Goal: Information Seeking & Learning: Learn about a topic

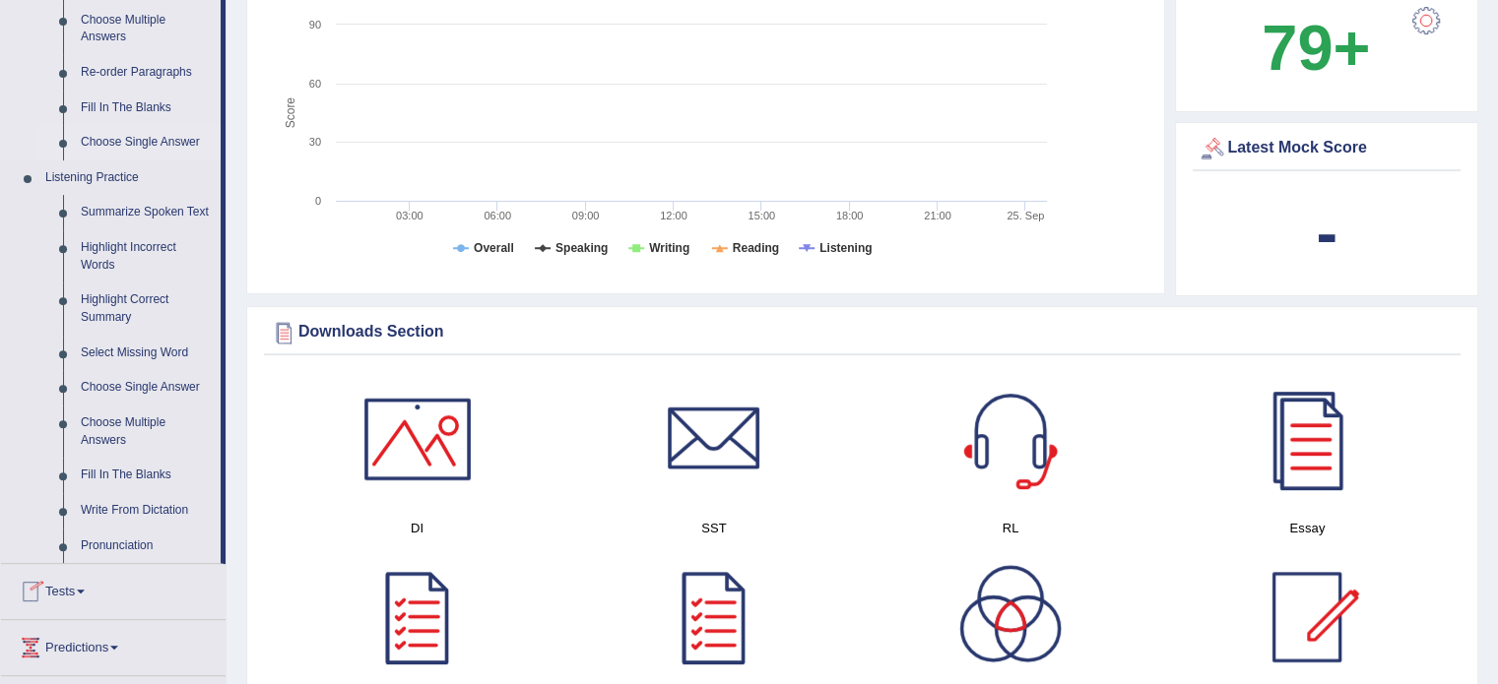
scroll to position [697, 0]
click at [103, 243] on link "Highlight Incorrect Words" at bounding box center [146, 256] width 149 height 52
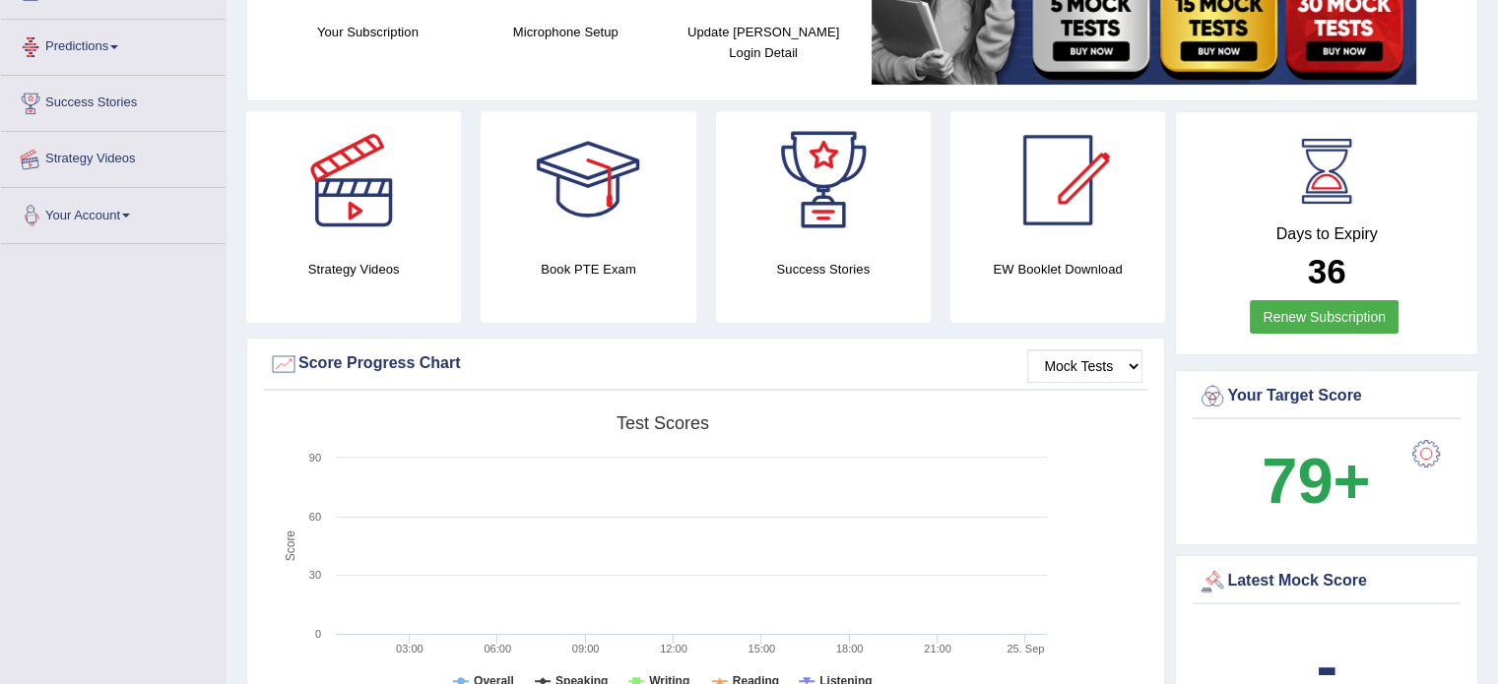
scroll to position [385, 0]
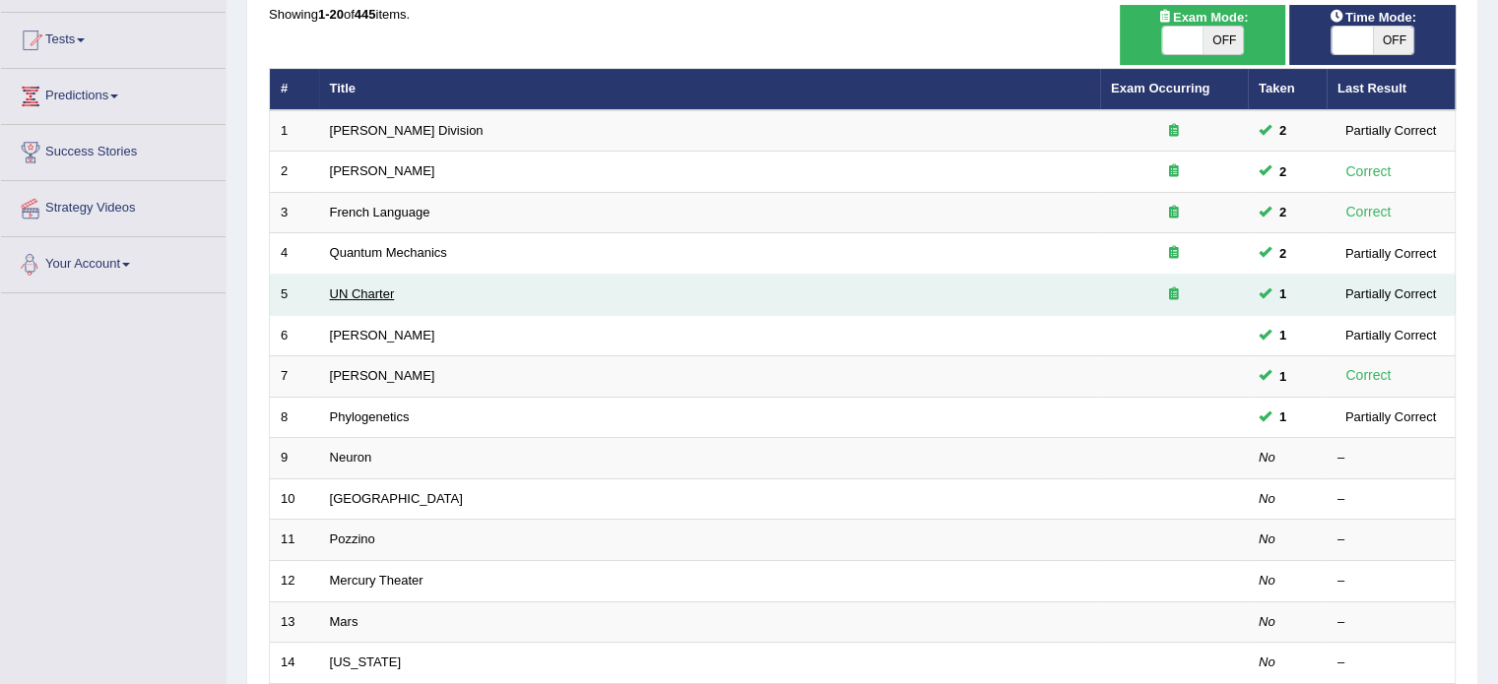
click at [343, 298] on link "UN Charter" at bounding box center [362, 294] width 65 height 15
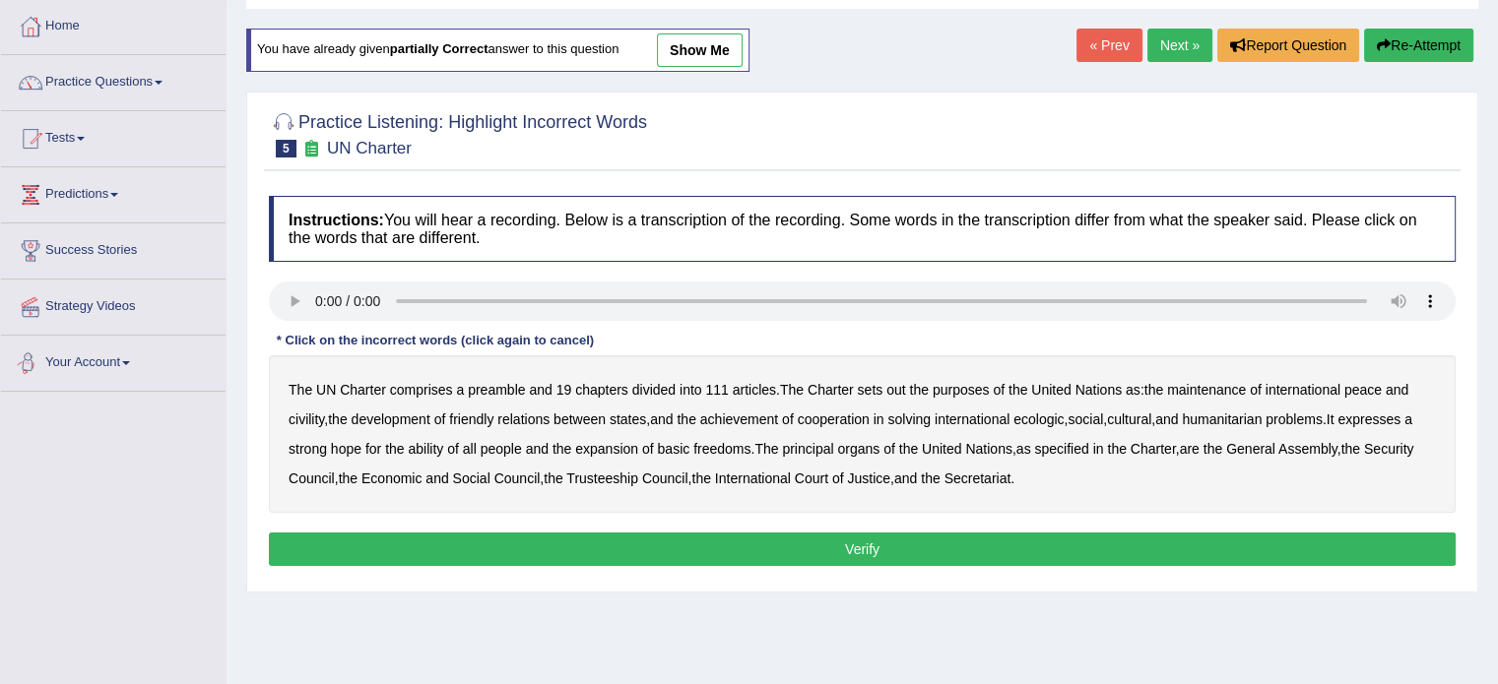
click at [297, 414] on b "civility" at bounding box center [306, 420] width 35 height 16
click at [1061, 422] on b "ecologic" at bounding box center [1038, 420] width 50 height 16
click at [443, 448] on b "ability" at bounding box center [425, 449] width 35 height 16
click at [942, 547] on button "Verify" at bounding box center [862, 549] width 1187 height 33
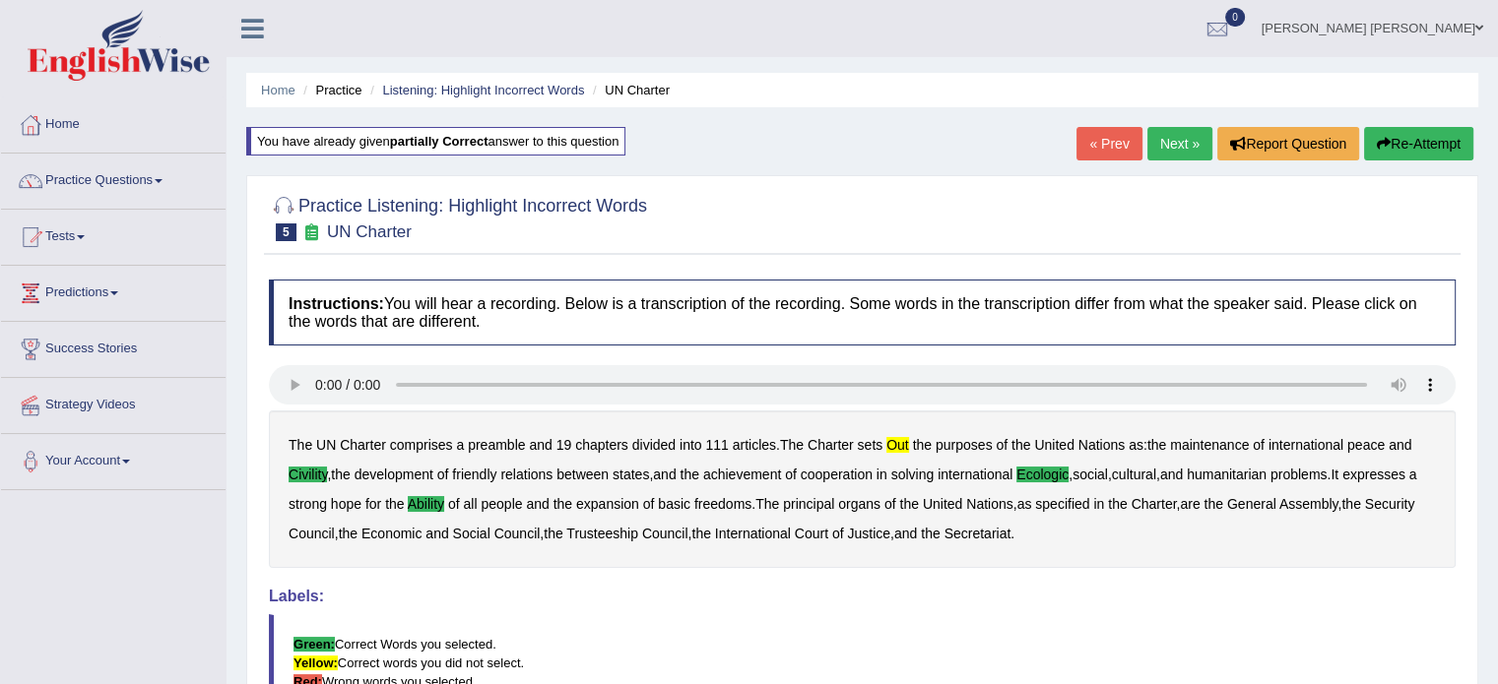
click at [1166, 145] on link "Next »" at bounding box center [1179, 143] width 65 height 33
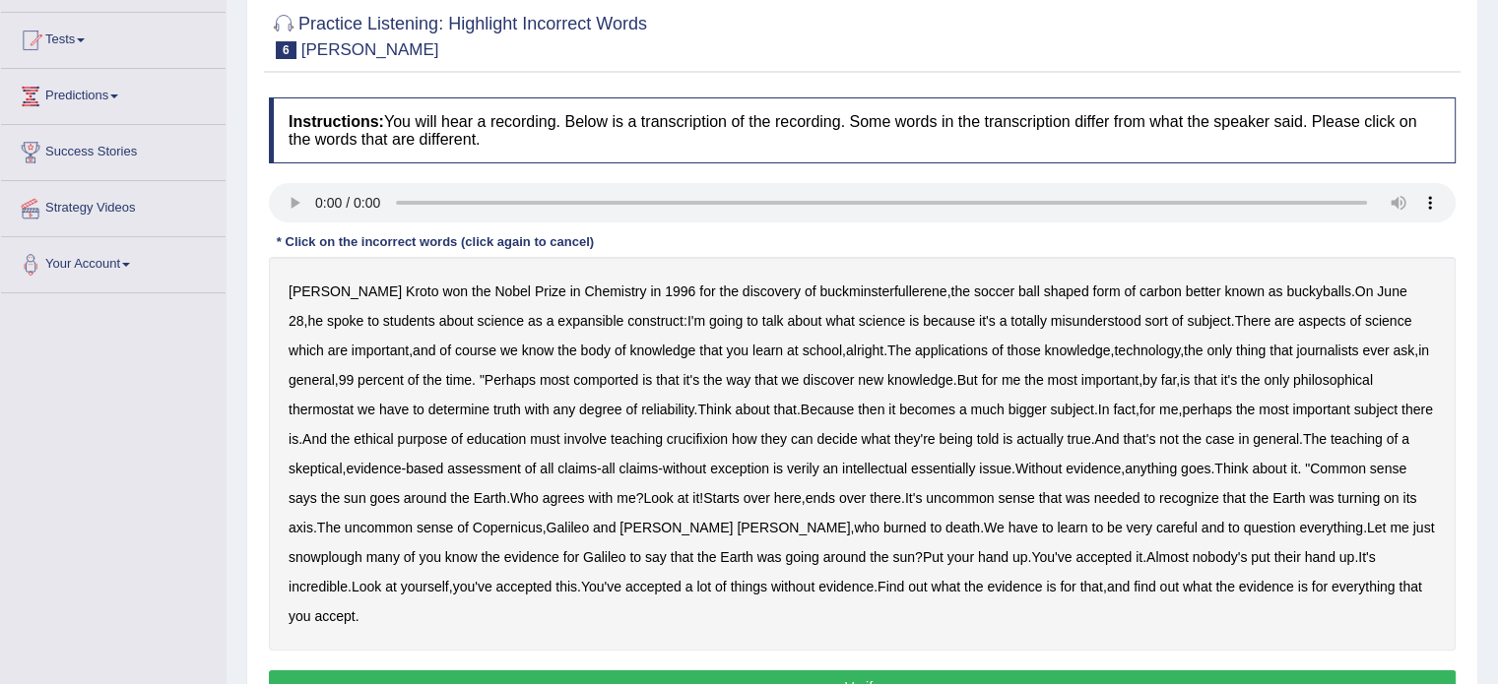
click at [557, 325] on b "expansible" at bounding box center [590, 321] width 66 height 16
click at [608, 381] on b "comported" at bounding box center [605, 380] width 65 height 16
click at [339, 407] on b "thermostat" at bounding box center [321, 410] width 65 height 16
click at [723, 442] on b "crucifixion" at bounding box center [697, 439] width 61 height 16
click at [819, 469] on b "verily" at bounding box center [803, 469] width 32 height 16
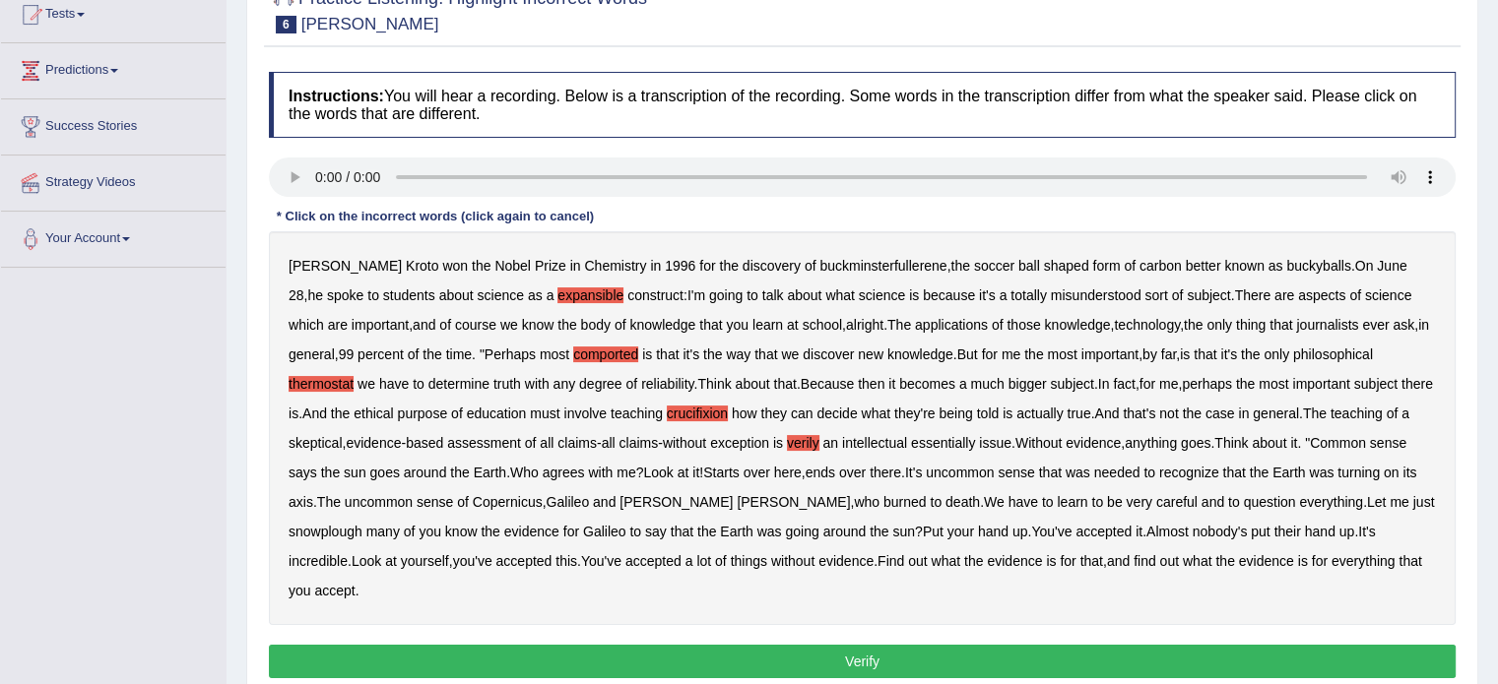
scroll to position [295, 0]
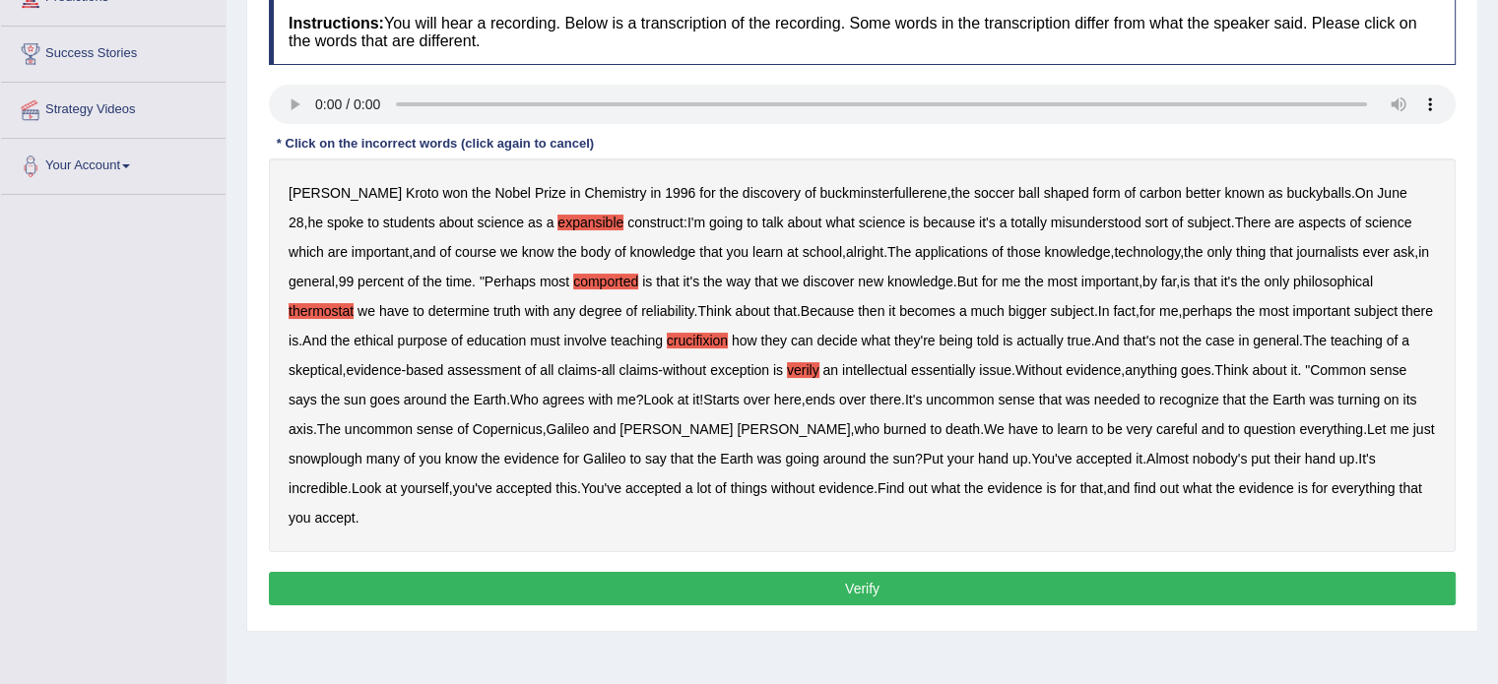
click at [362, 451] on b "snowplough" at bounding box center [326, 459] width 74 height 16
click at [613, 572] on button "Verify" at bounding box center [862, 588] width 1187 height 33
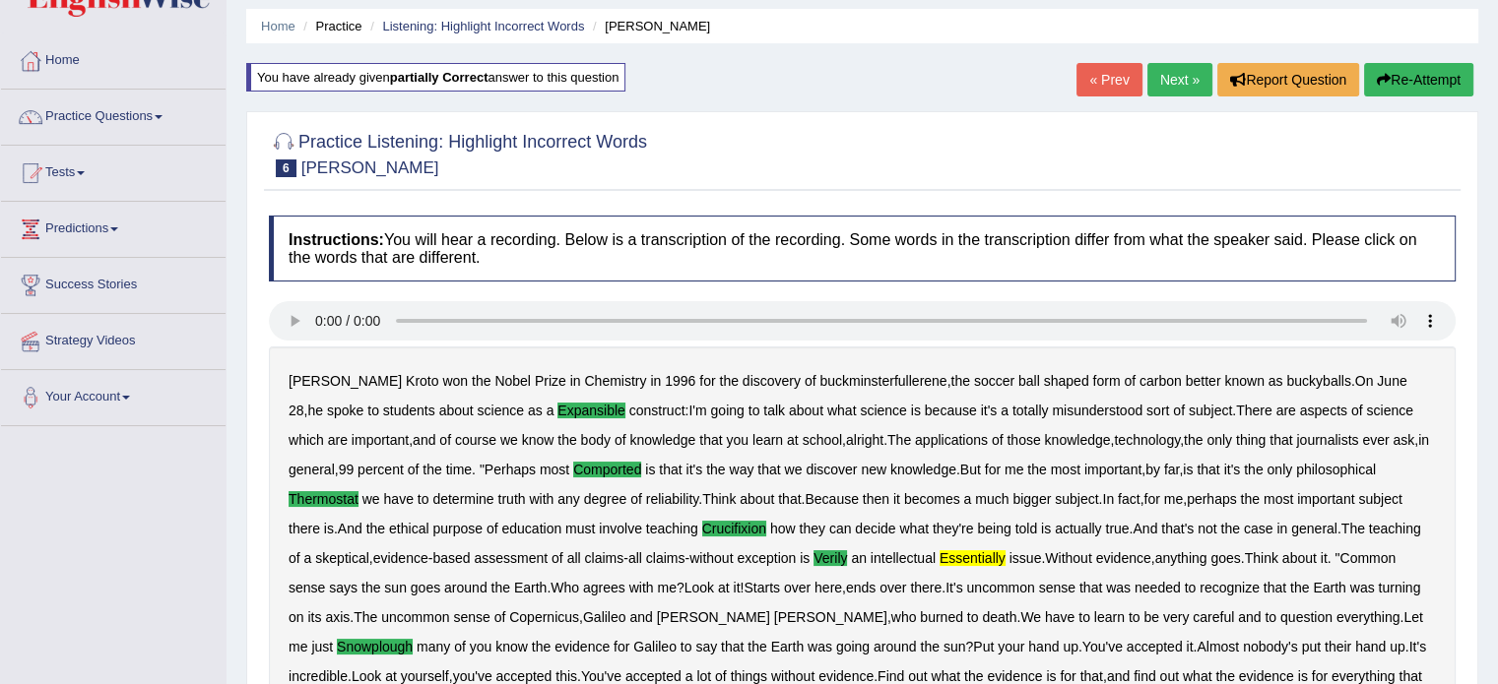
scroll to position [0, 0]
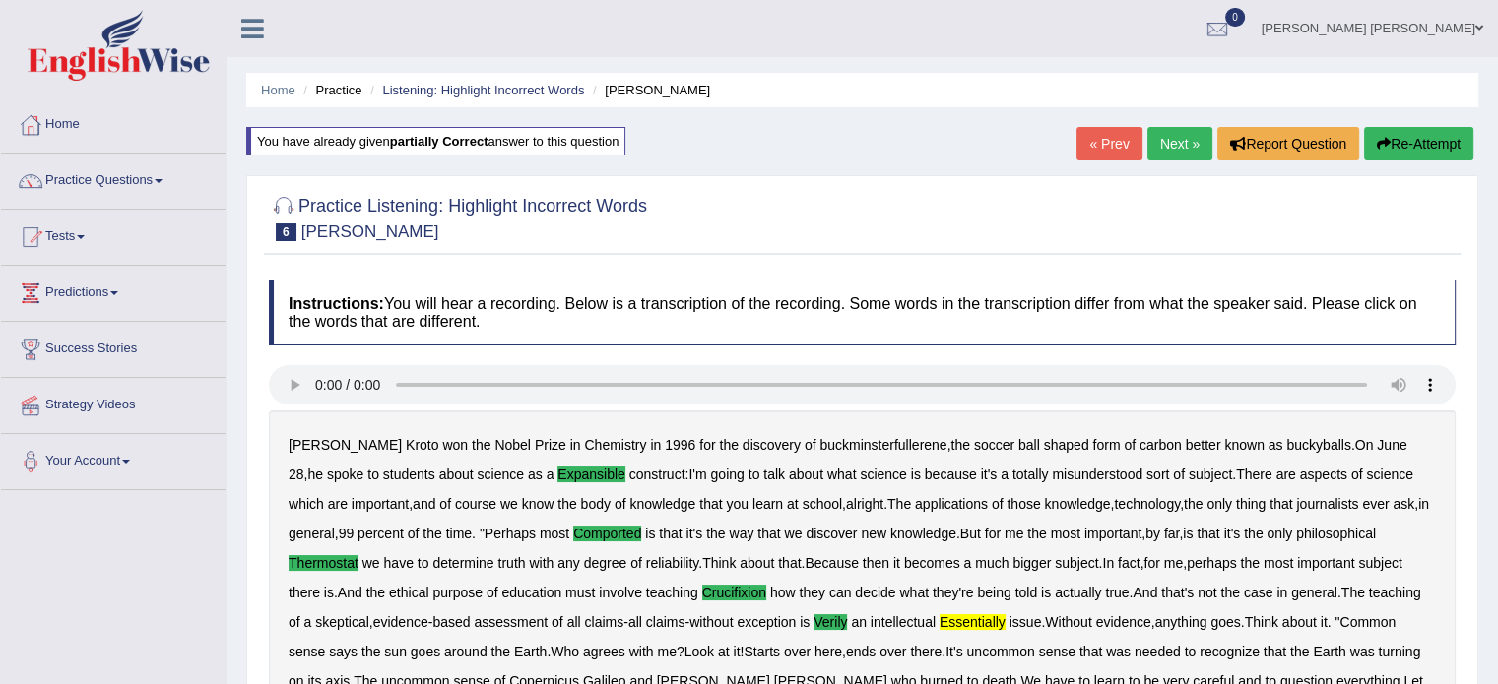
click at [1169, 142] on link "Next »" at bounding box center [1179, 143] width 65 height 33
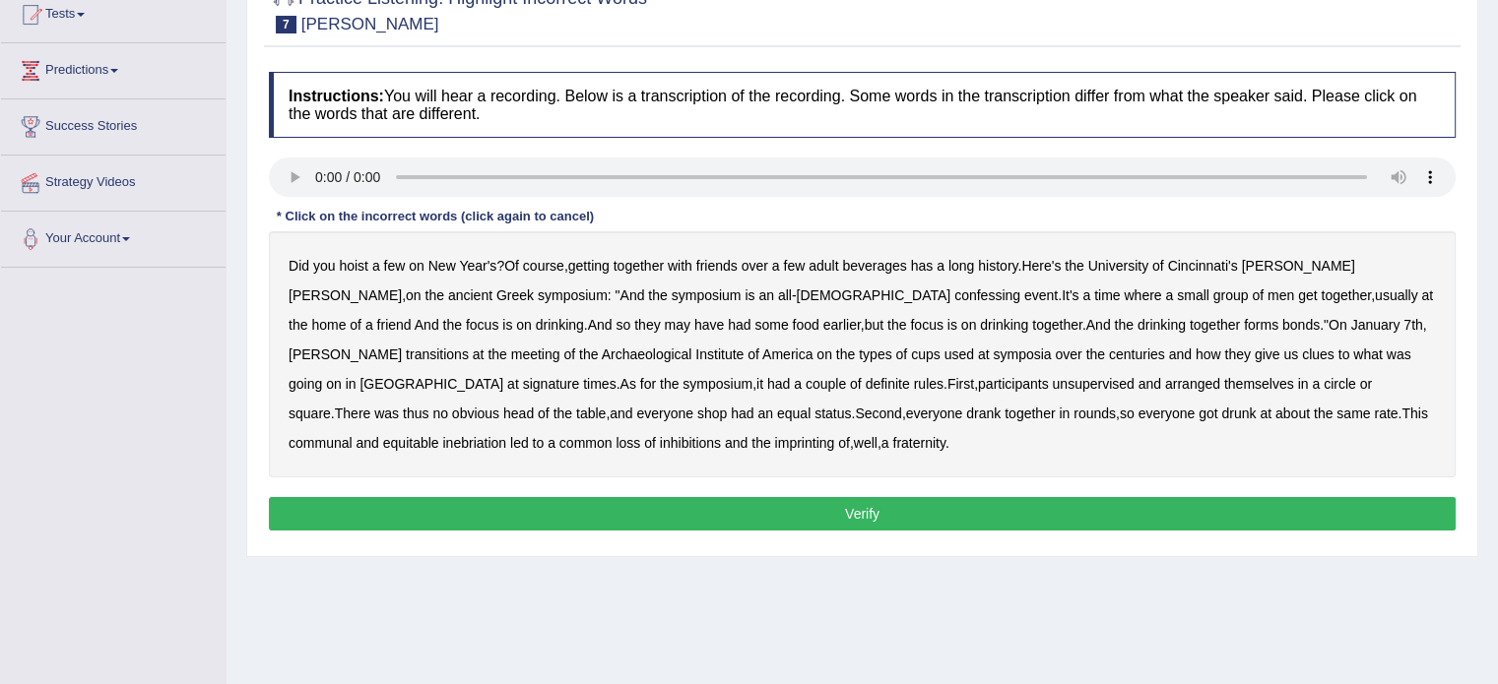
click at [954, 297] on b "confessing" at bounding box center [987, 296] width 66 height 16
click at [469, 347] on b "transitions" at bounding box center [437, 355] width 63 height 16
click at [580, 376] on b "signature" at bounding box center [551, 384] width 57 height 16
click at [1052, 385] on b "unsupervised" at bounding box center [1093, 384] width 82 height 16
click at [727, 406] on b "shop" at bounding box center [712, 414] width 30 height 16
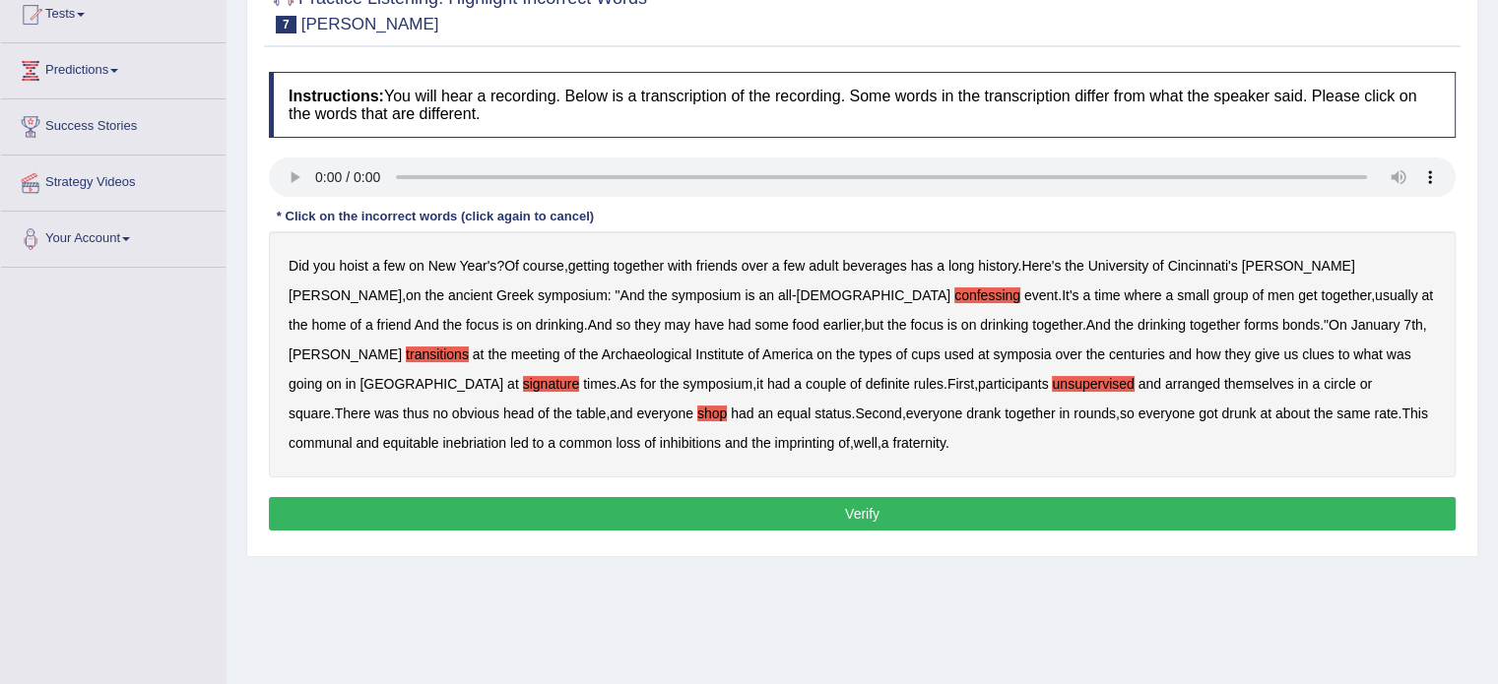
click at [775, 444] on b "imprinting" at bounding box center [805, 443] width 60 height 16
click at [580, 376] on b "signature" at bounding box center [551, 384] width 57 height 16
click at [1195, 512] on button "Verify" at bounding box center [862, 513] width 1187 height 33
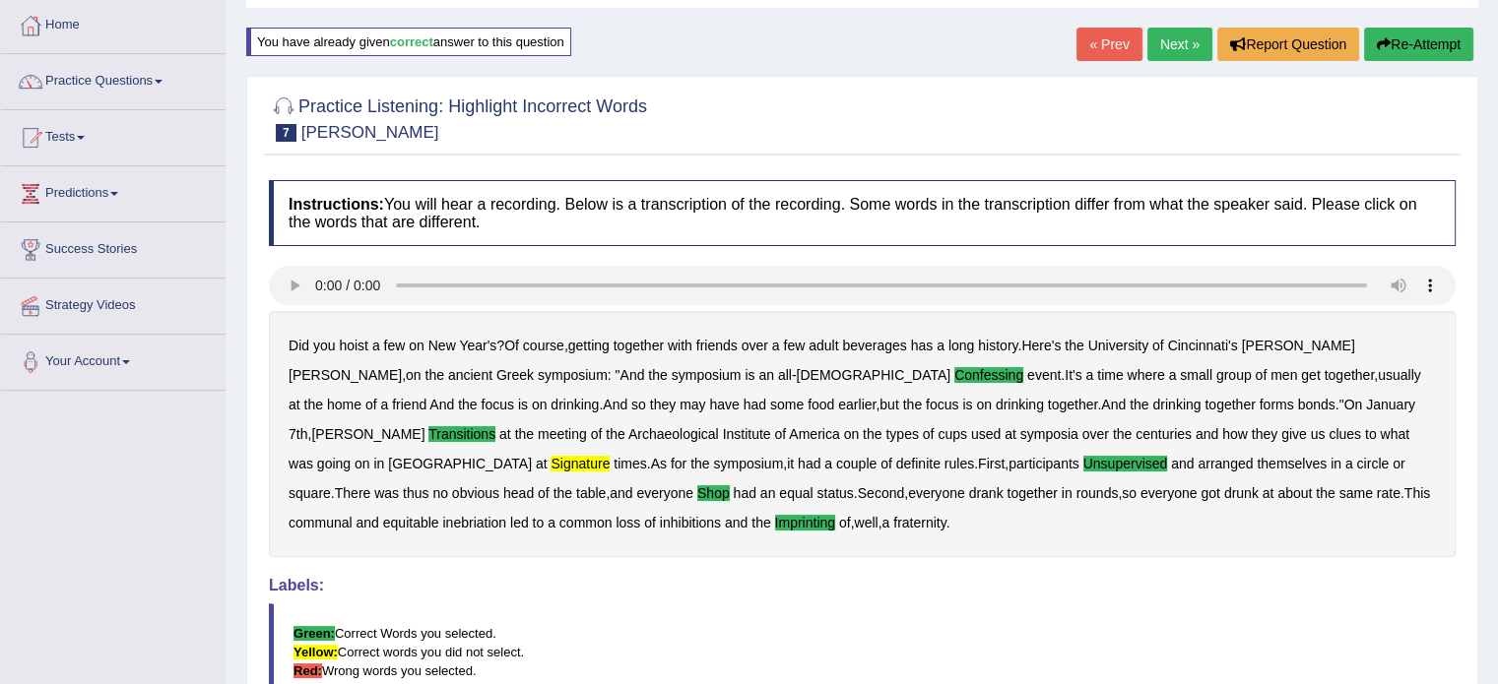
scroll to position [26, 0]
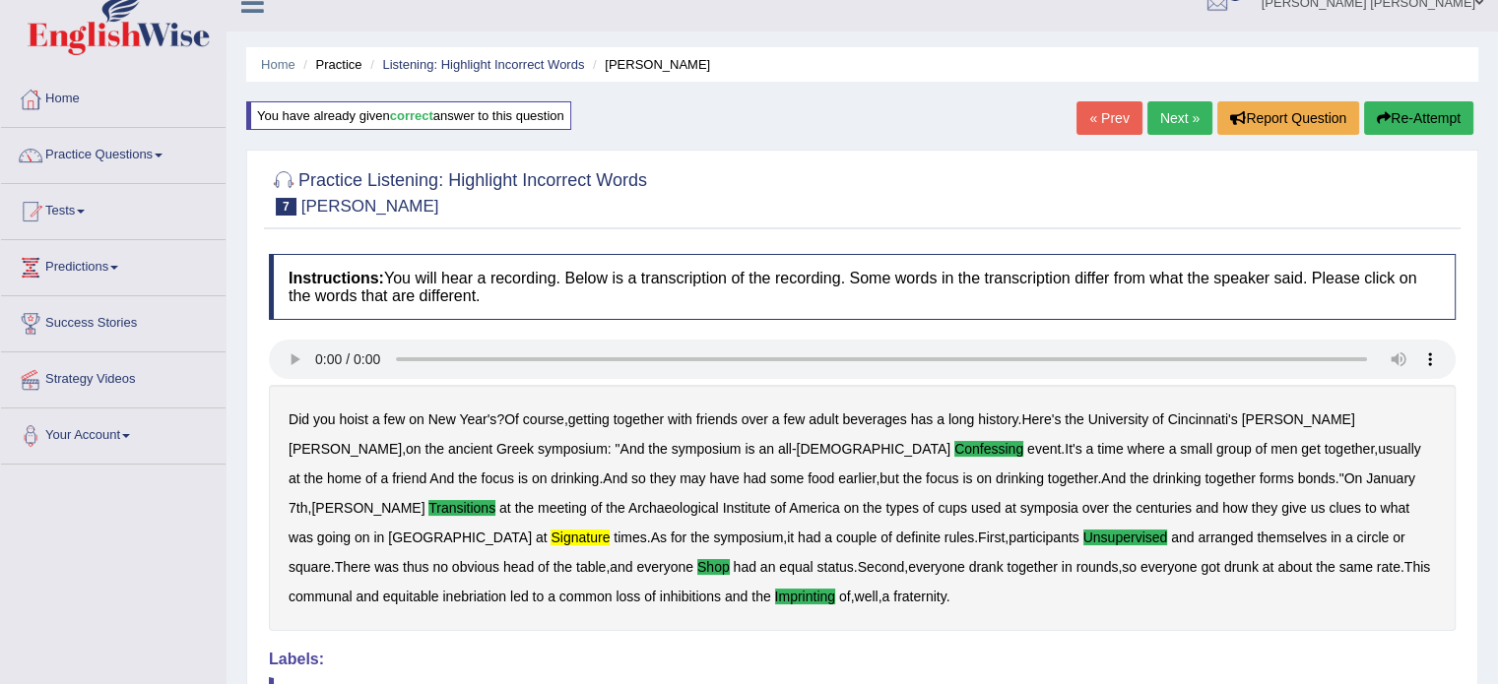
click at [1160, 129] on link "Next »" at bounding box center [1179, 117] width 65 height 33
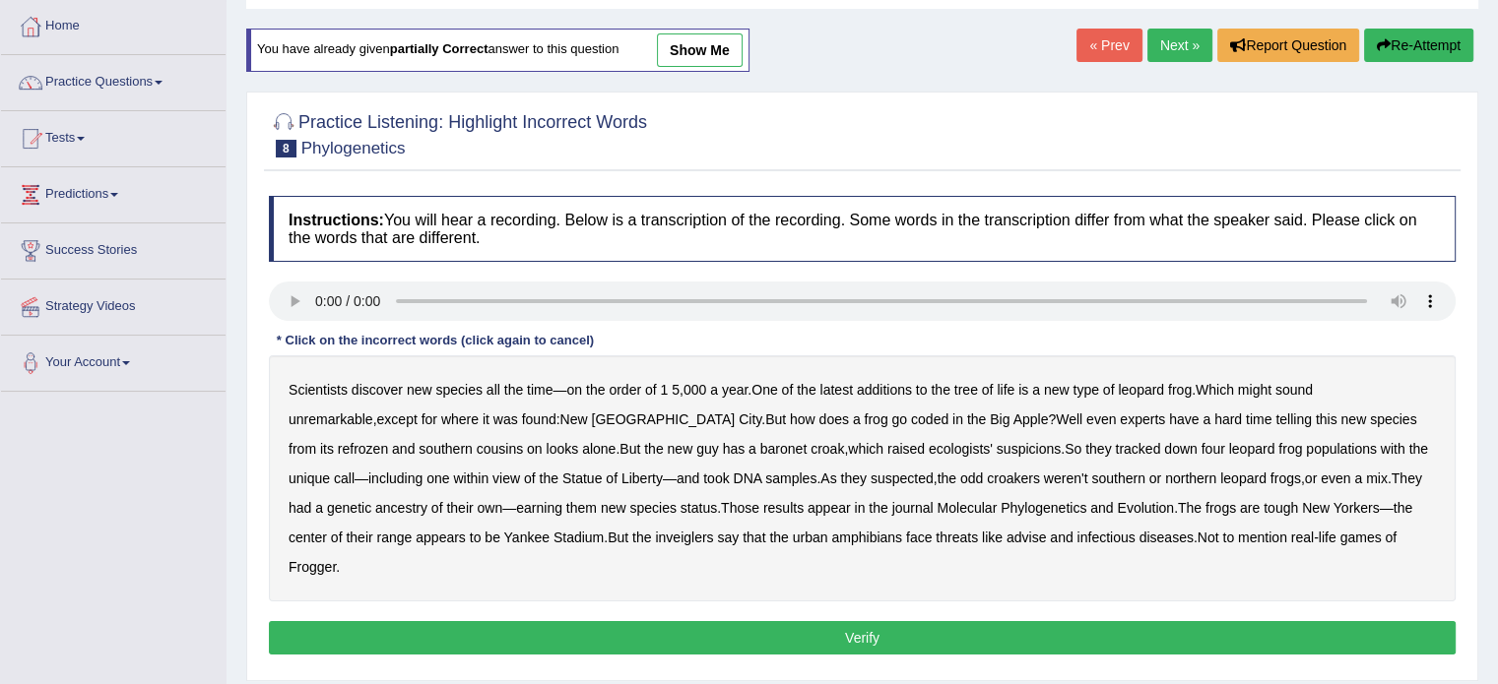
click at [911, 420] on b "coded" at bounding box center [929, 420] width 37 height 16
click at [388, 441] on b "refrozen" at bounding box center [363, 449] width 50 height 16
click at [760, 448] on b "baronet" at bounding box center [783, 449] width 46 height 16
click at [655, 537] on b "inveiglers" at bounding box center [684, 538] width 58 height 16
click at [1001, 621] on button "Verify" at bounding box center [862, 637] width 1187 height 33
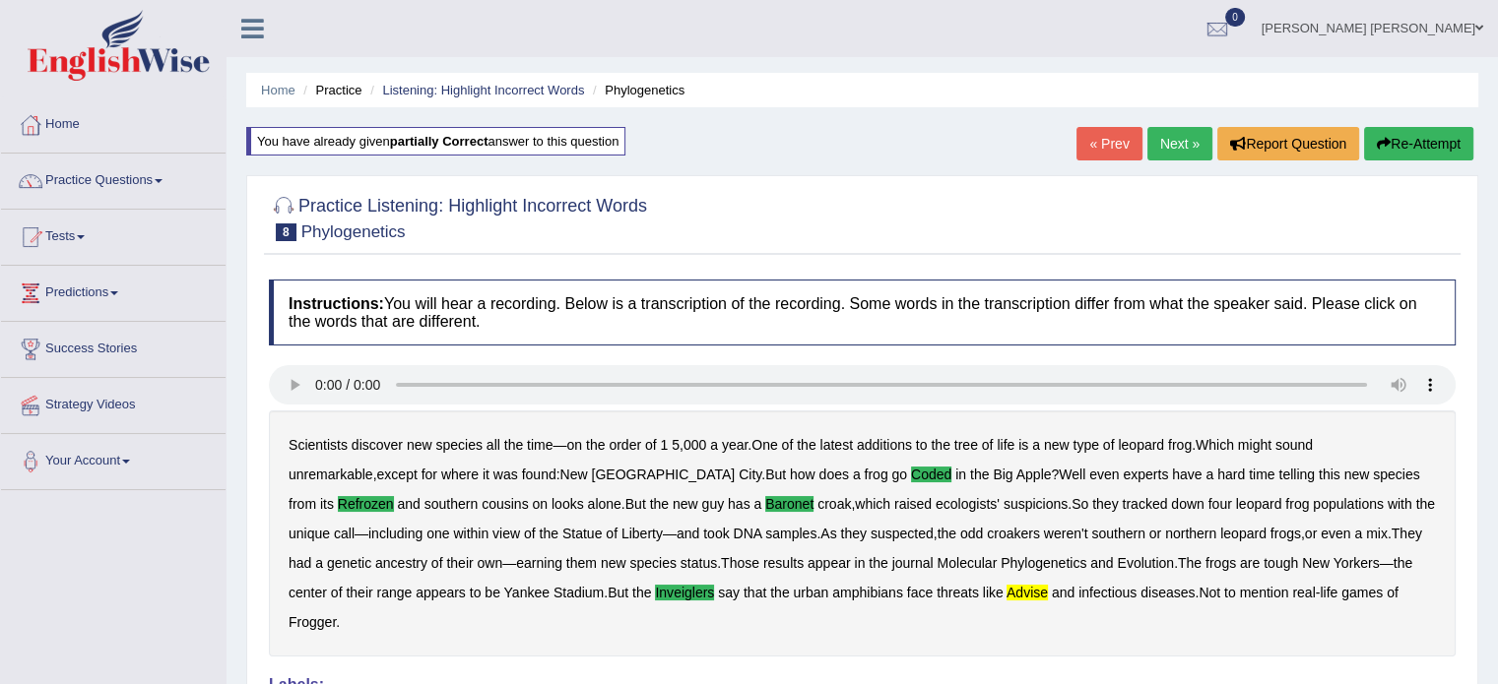
click at [1158, 147] on link "Next »" at bounding box center [1179, 143] width 65 height 33
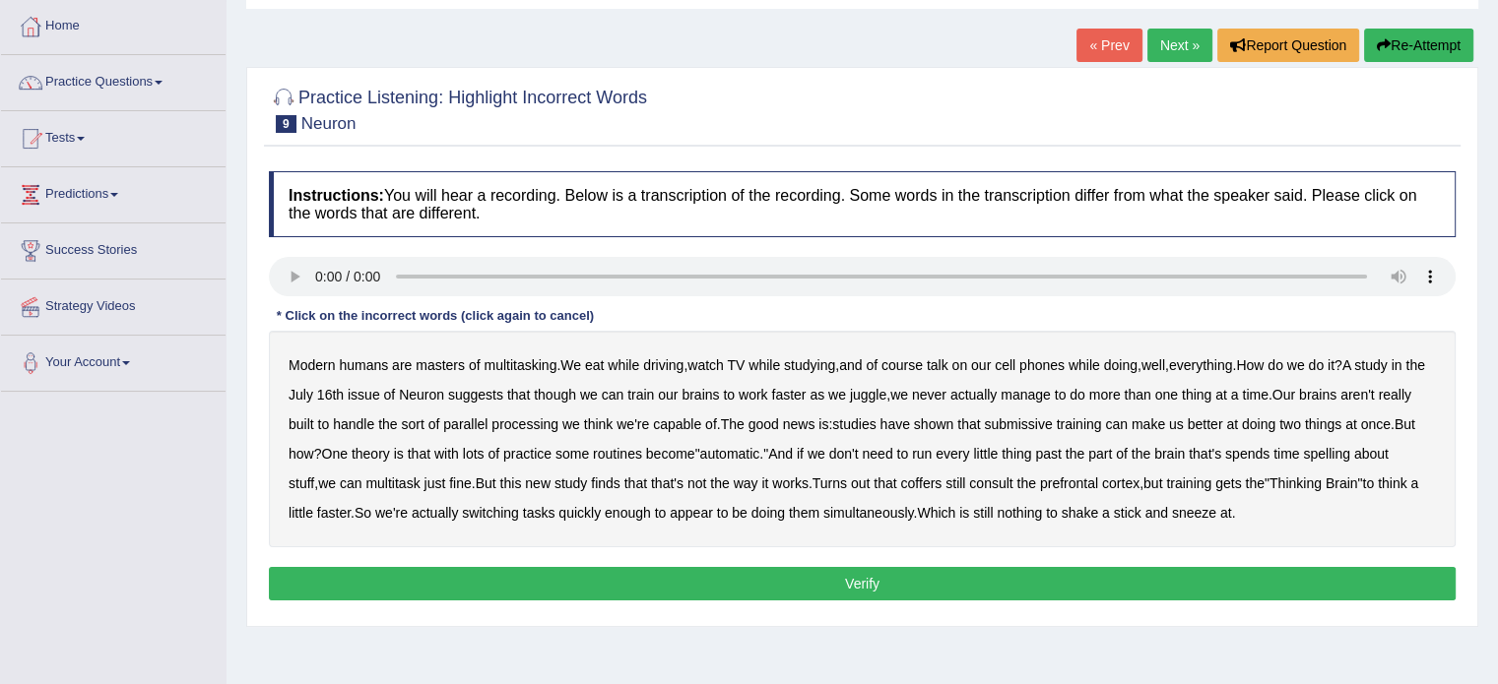
click at [576, 399] on b "though" at bounding box center [555, 395] width 42 height 16
click at [1026, 425] on b "submissive" at bounding box center [1018, 425] width 68 height 16
click at [1338, 455] on b "spelling" at bounding box center [1326, 454] width 46 height 16
click at [905, 484] on b "coffers" at bounding box center [920, 484] width 41 height 16
click at [1159, 572] on button "Verify" at bounding box center [862, 583] width 1187 height 33
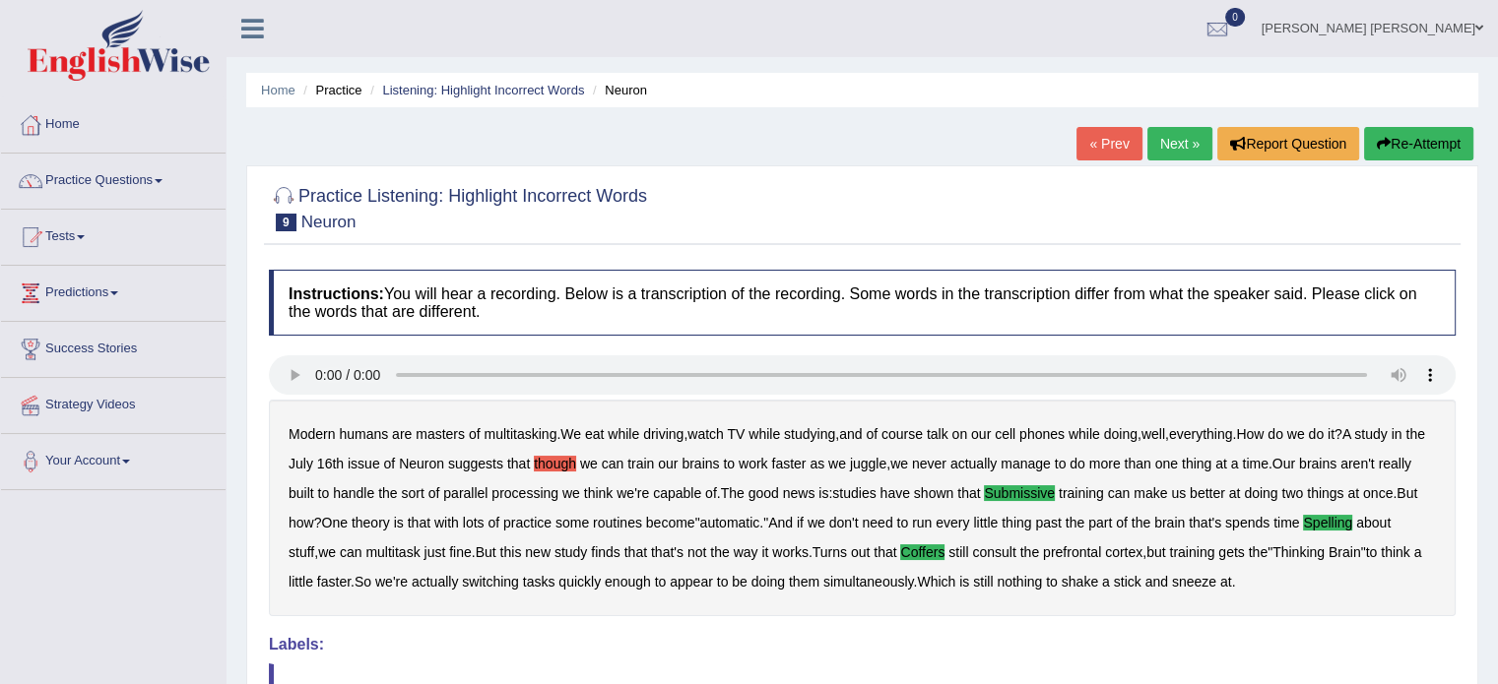
click at [1156, 141] on link "Next »" at bounding box center [1179, 143] width 65 height 33
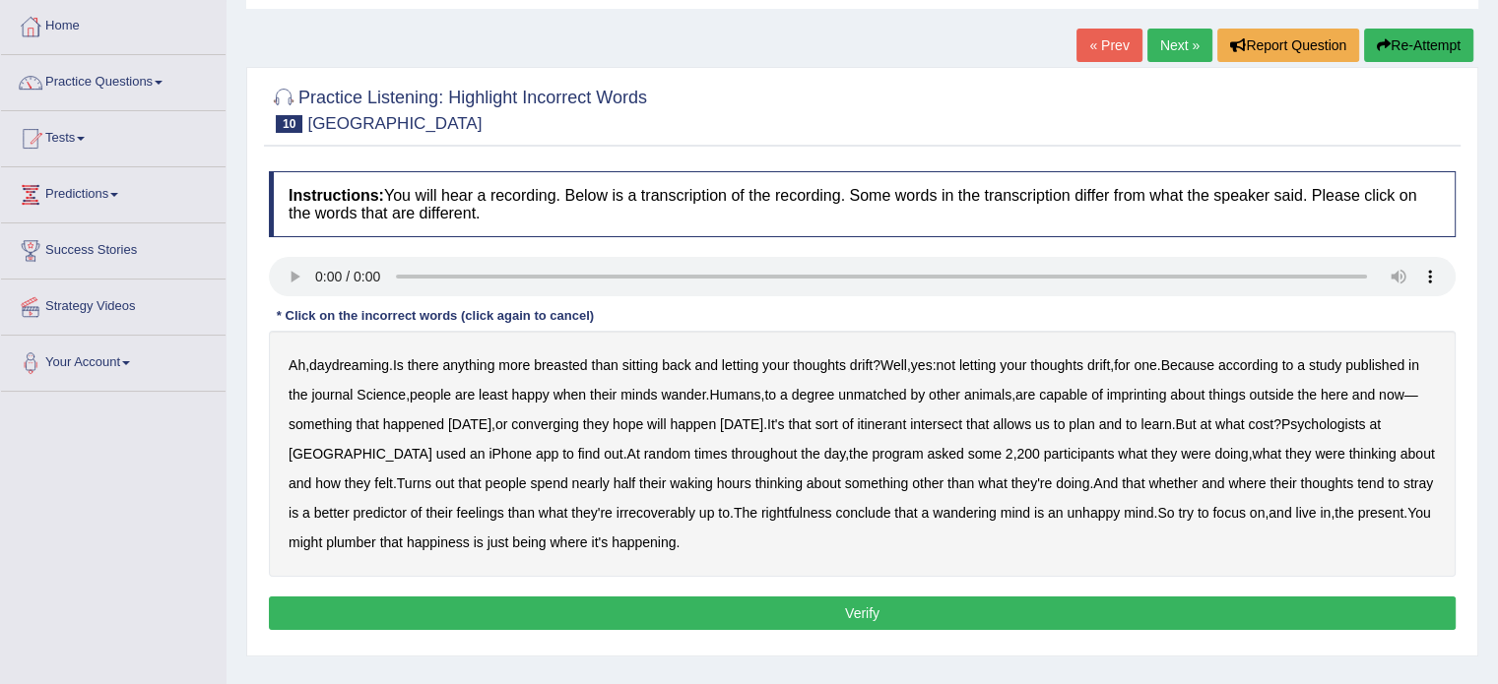
click at [555, 369] on b "breasted" at bounding box center [560, 365] width 53 height 16
click at [1158, 396] on b "imprinting" at bounding box center [1137, 395] width 60 height 16
click at [906, 424] on b "itinerant" at bounding box center [881, 425] width 49 height 16
click at [906, 427] on b "itinerant" at bounding box center [881, 425] width 49 height 16
click at [962, 425] on b "intersect" at bounding box center [936, 425] width 52 height 16
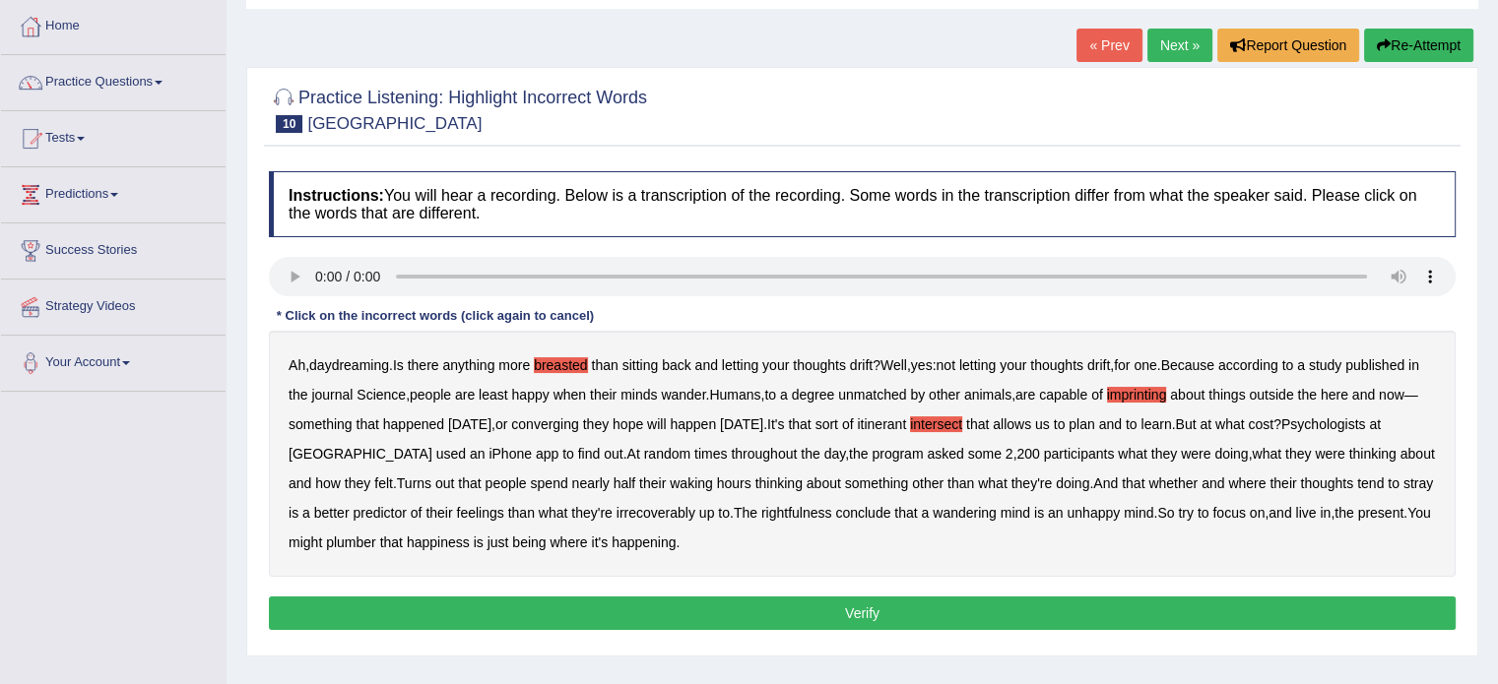
click at [617, 513] on b "irrecoverably" at bounding box center [656, 513] width 79 height 16
click at [339, 543] on b "plumber" at bounding box center [351, 543] width 50 height 16
click at [520, 606] on button "Verify" at bounding box center [862, 613] width 1187 height 33
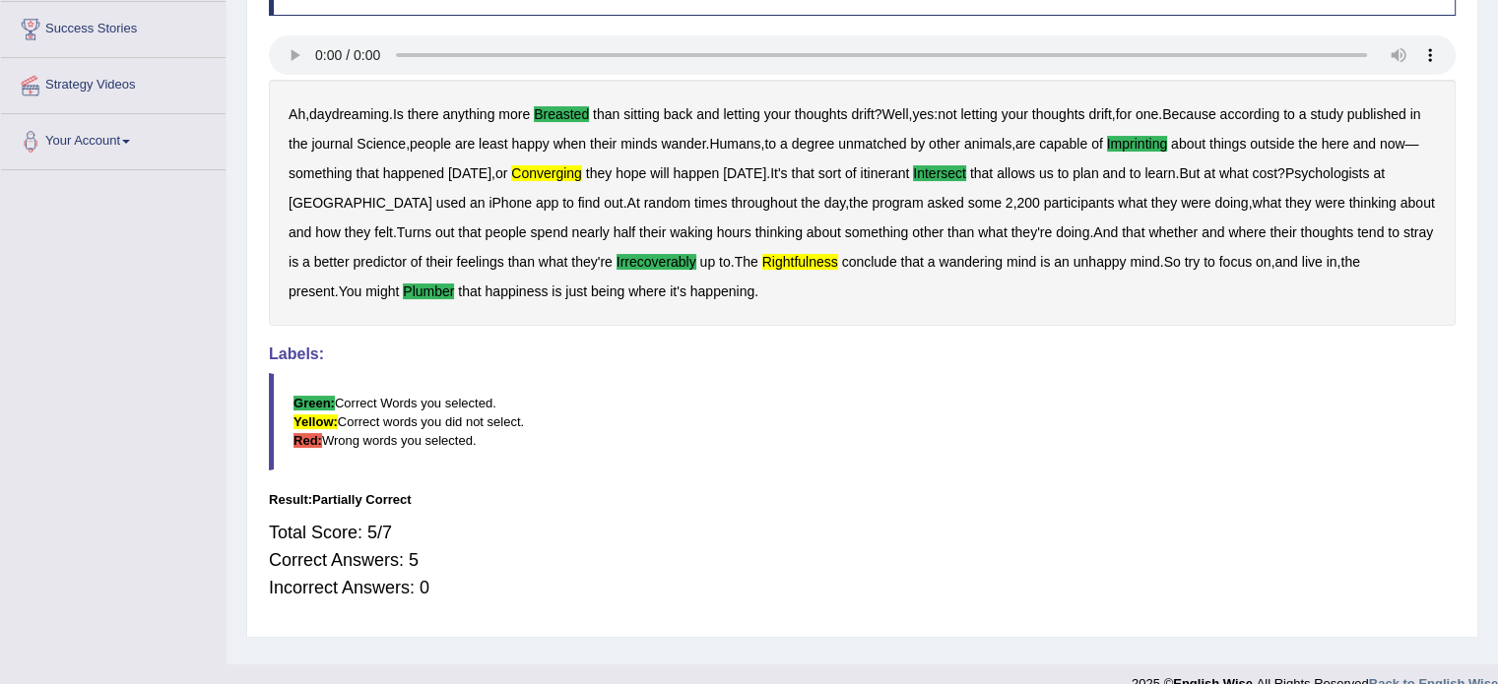
scroll to position [153, 0]
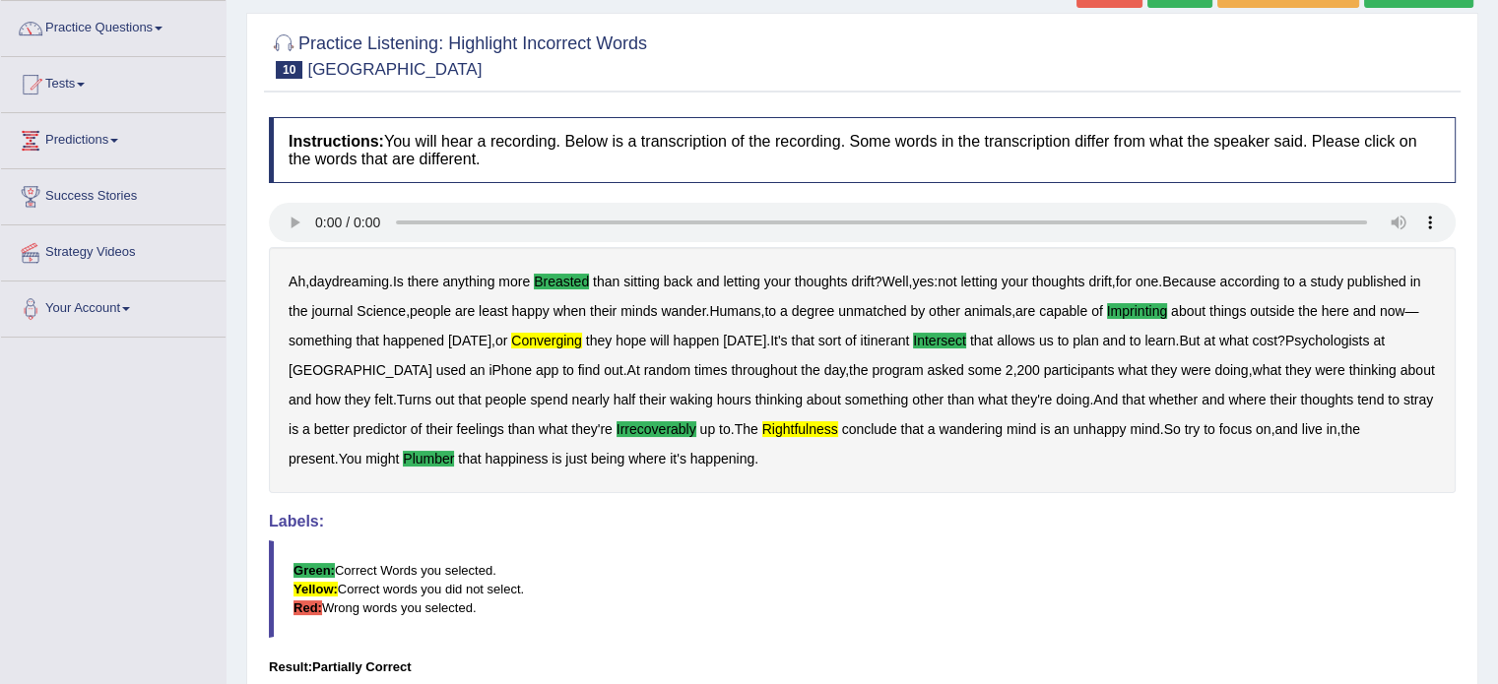
click at [473, 513] on h4 "Labels:" at bounding box center [862, 522] width 1187 height 18
click at [554, 511] on div "Instructions: You will hear a recording. Below is a transcription of the record…" at bounding box center [862, 450] width 1197 height 687
click at [635, 509] on div "Instructions: You will hear a recording. Below is a transcription of the record…" at bounding box center [862, 450] width 1197 height 687
click at [717, 507] on div "Instructions: You will hear a recording. Below is a transcription of the record…" at bounding box center [862, 450] width 1197 height 687
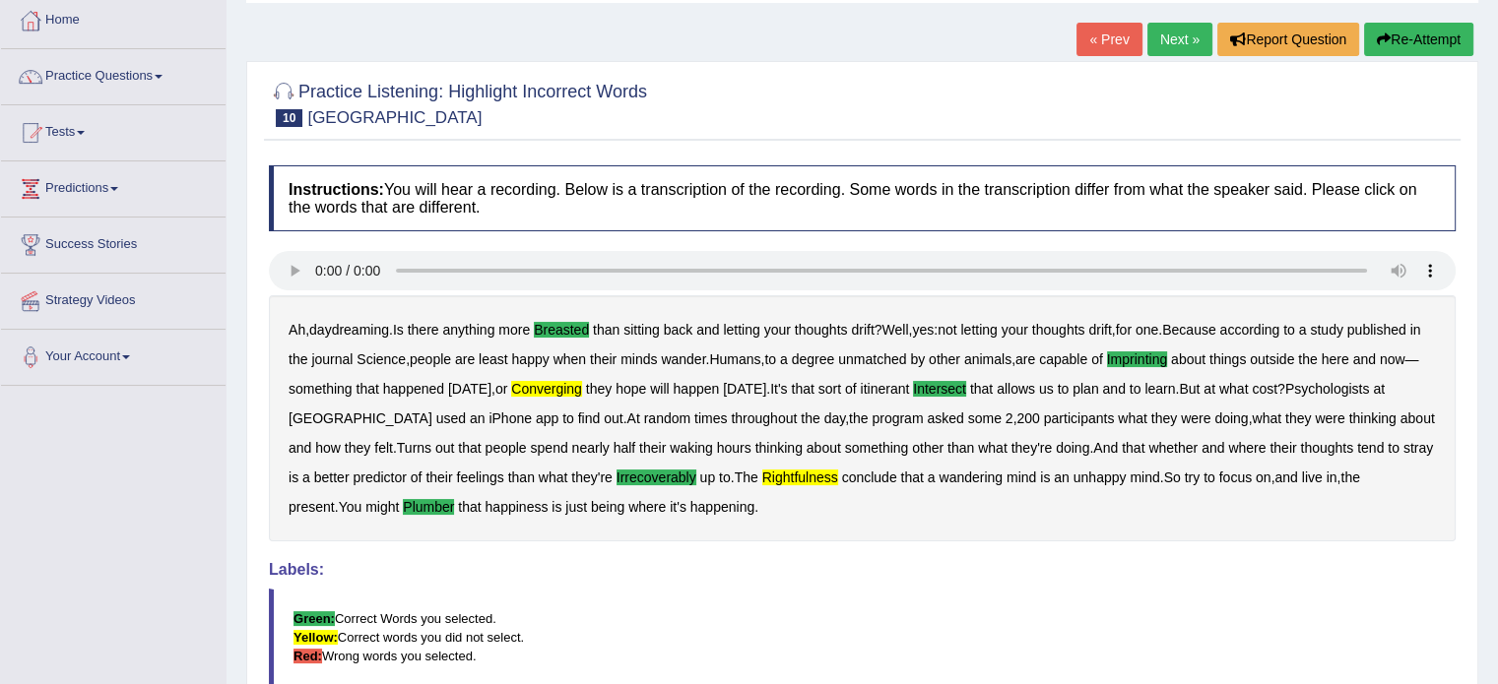
scroll to position [54, 0]
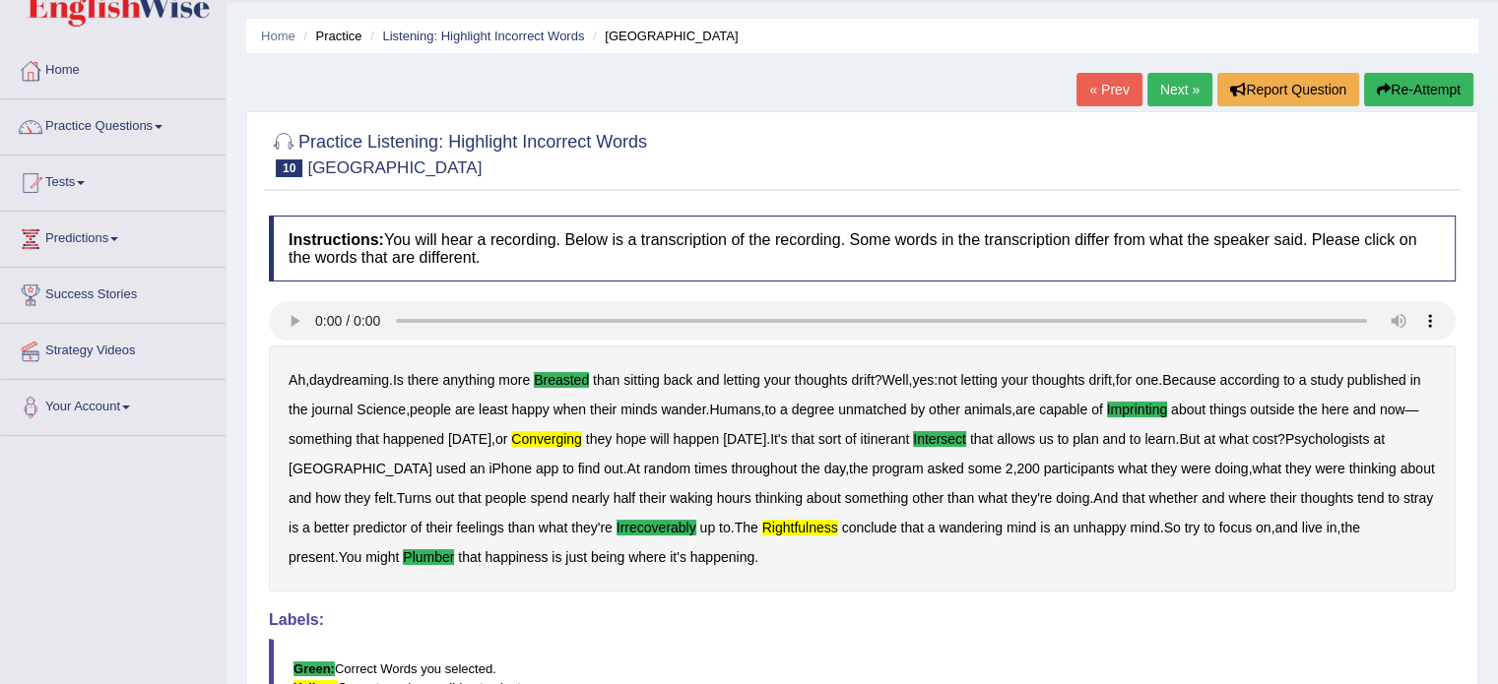
click at [1170, 91] on link "Next »" at bounding box center [1179, 89] width 65 height 33
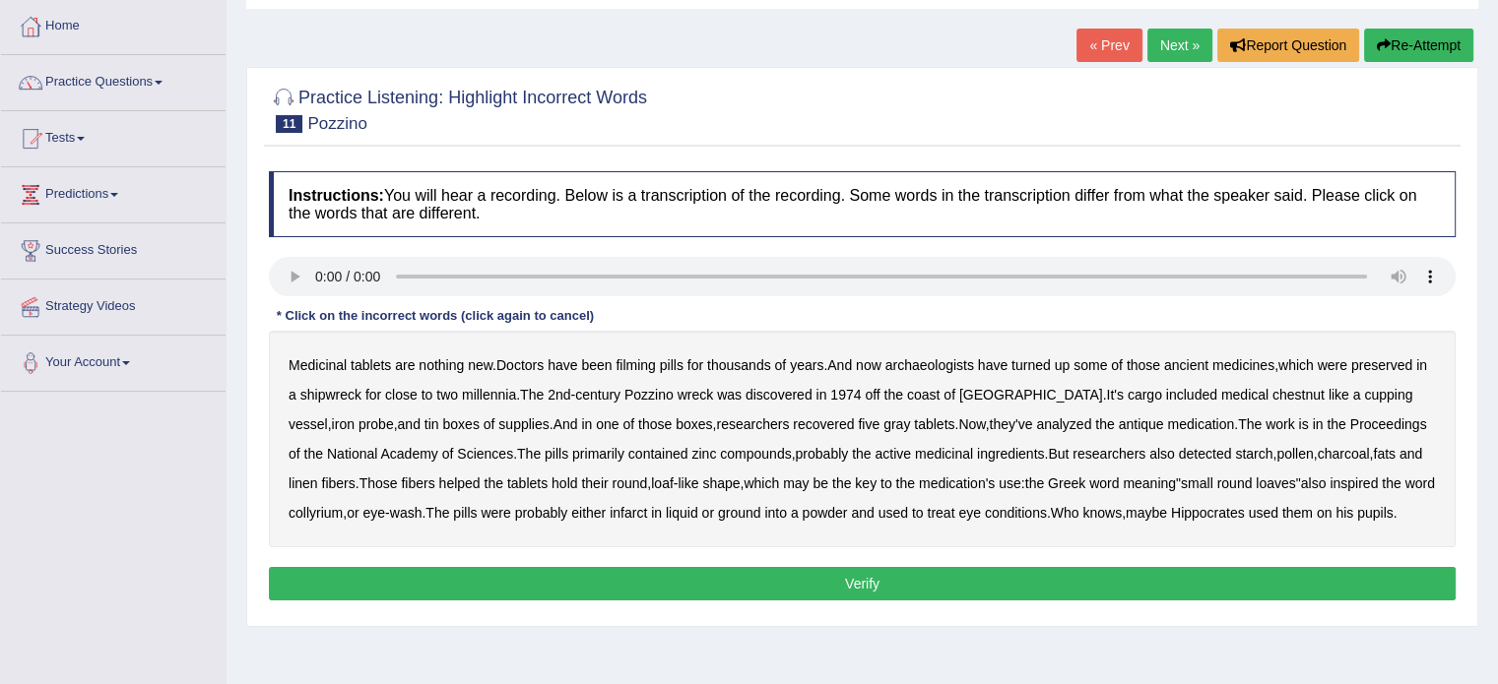
click at [637, 361] on b "filming" at bounding box center [635, 365] width 39 height 16
click at [1272, 392] on b "chestnut" at bounding box center [1298, 395] width 52 height 16
click at [610, 513] on b "infarct" at bounding box center [628, 513] width 37 height 16
click at [1157, 575] on button "Verify" at bounding box center [862, 583] width 1187 height 33
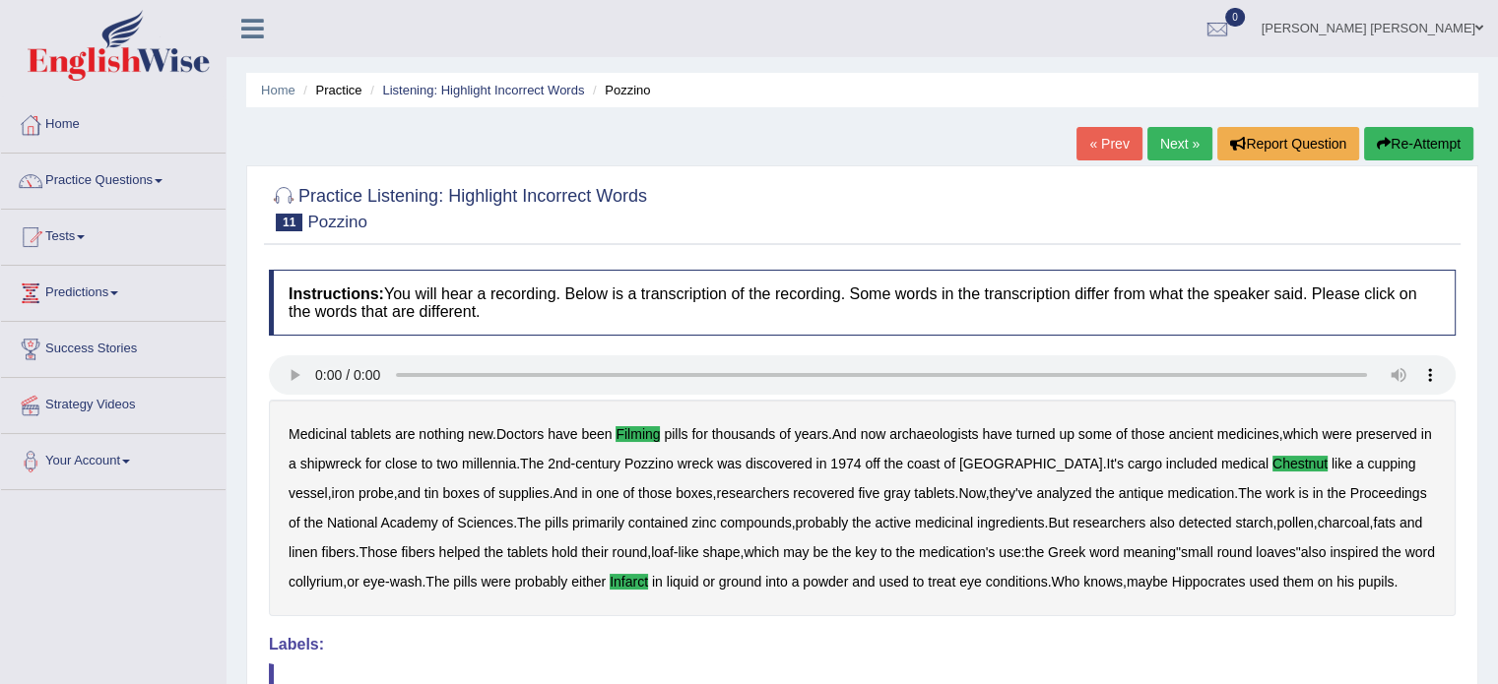
click at [1170, 136] on link "Next »" at bounding box center [1179, 143] width 65 height 33
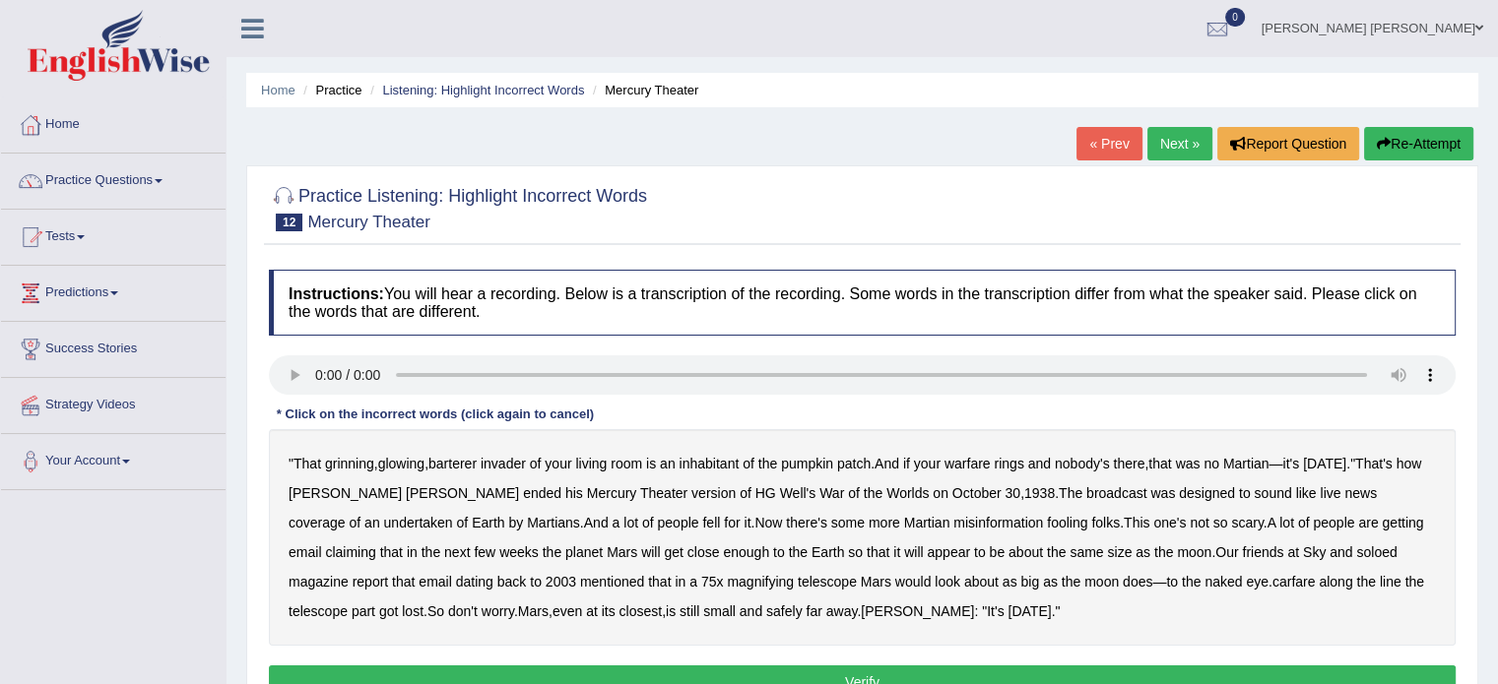
click at [454, 456] on b "barterer" at bounding box center [452, 464] width 48 height 16
click at [980, 463] on b "warfare" at bounding box center [967, 464] width 46 height 16
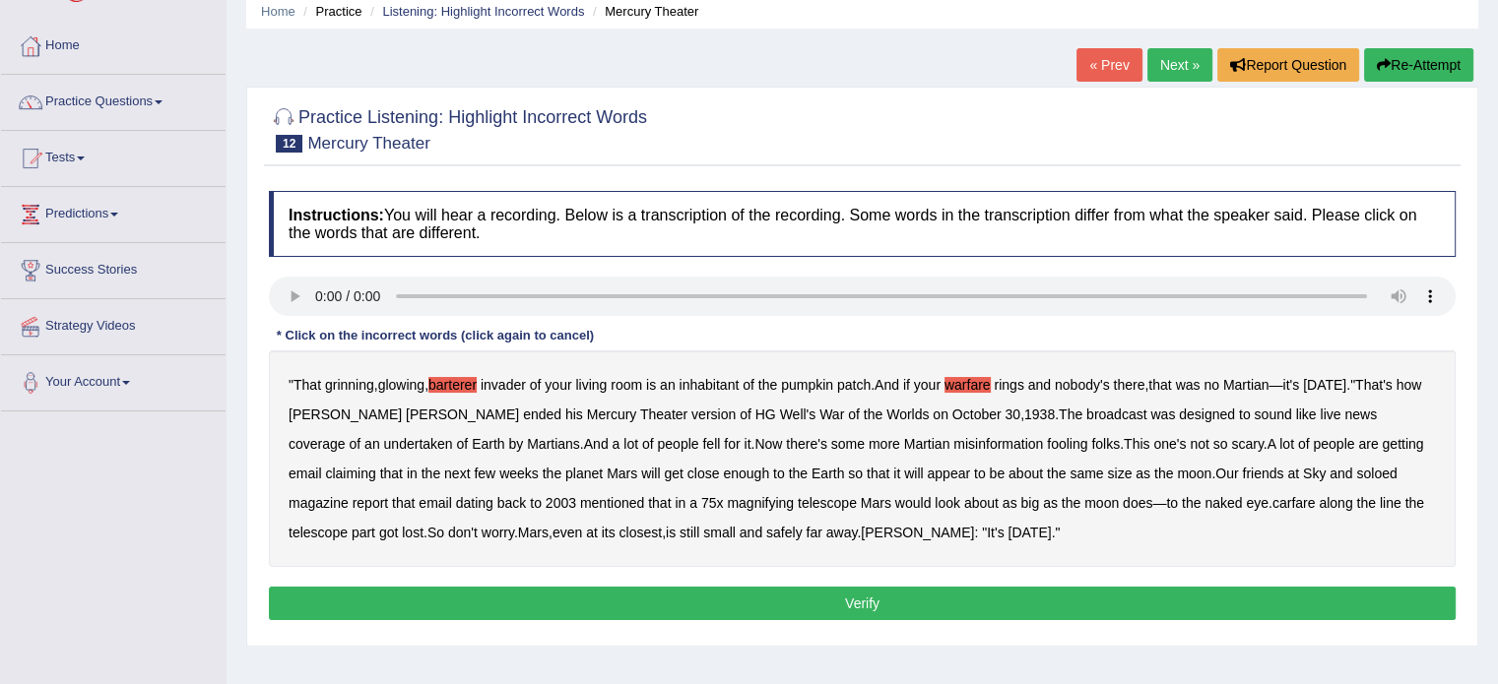
scroll to position [98, 0]
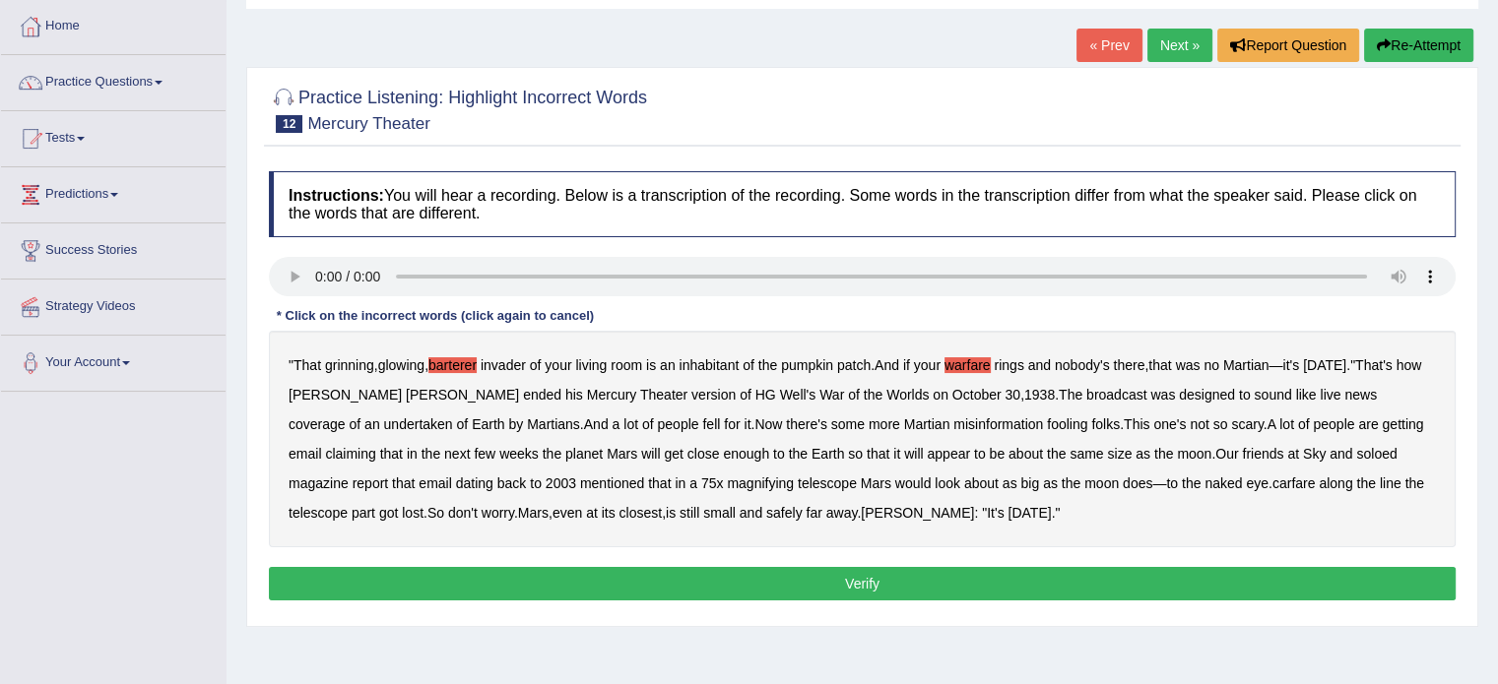
click at [453, 417] on b "undertaken" at bounding box center [418, 425] width 69 height 16
click at [1356, 454] on b "soloed" at bounding box center [1376, 454] width 40 height 16
click at [1272, 482] on b "carfare" at bounding box center [1293, 484] width 43 height 16
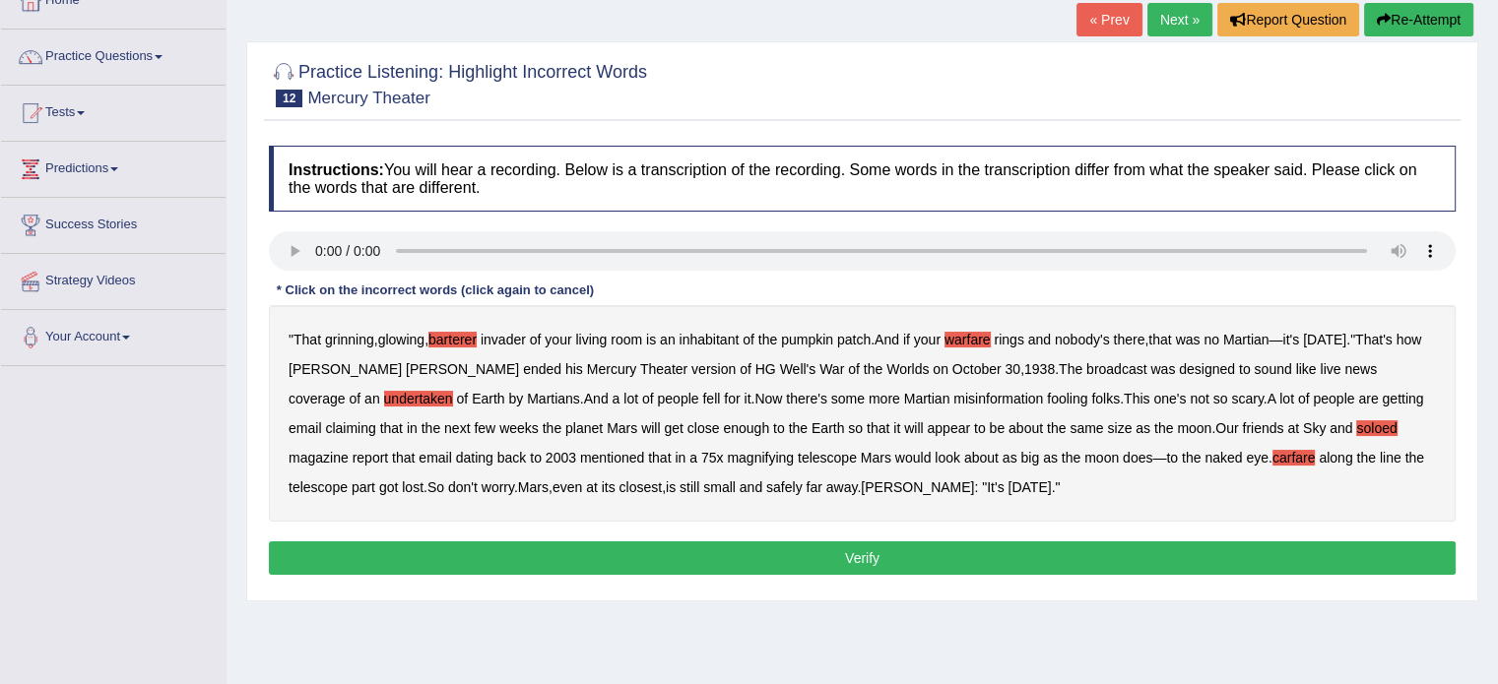
scroll to position [197, 0]
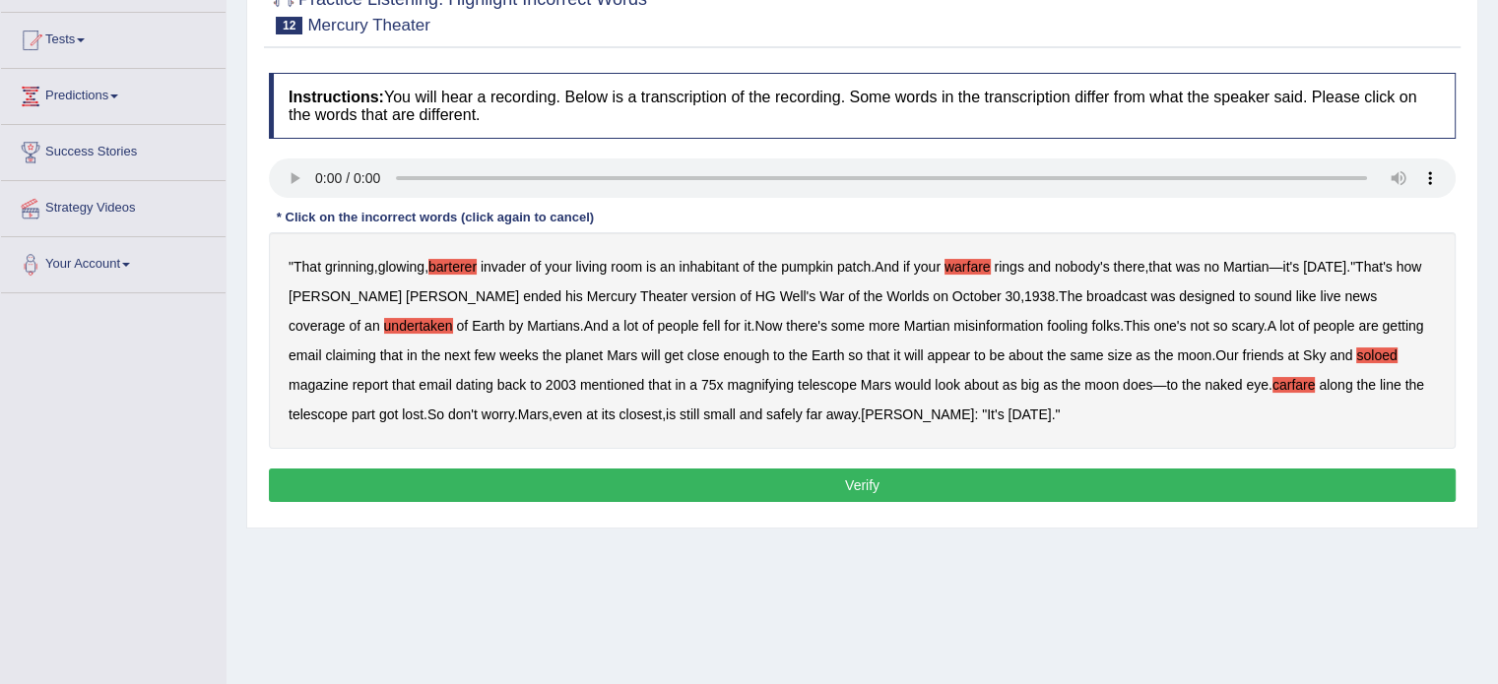
click at [721, 480] on button "Verify" at bounding box center [862, 485] width 1187 height 33
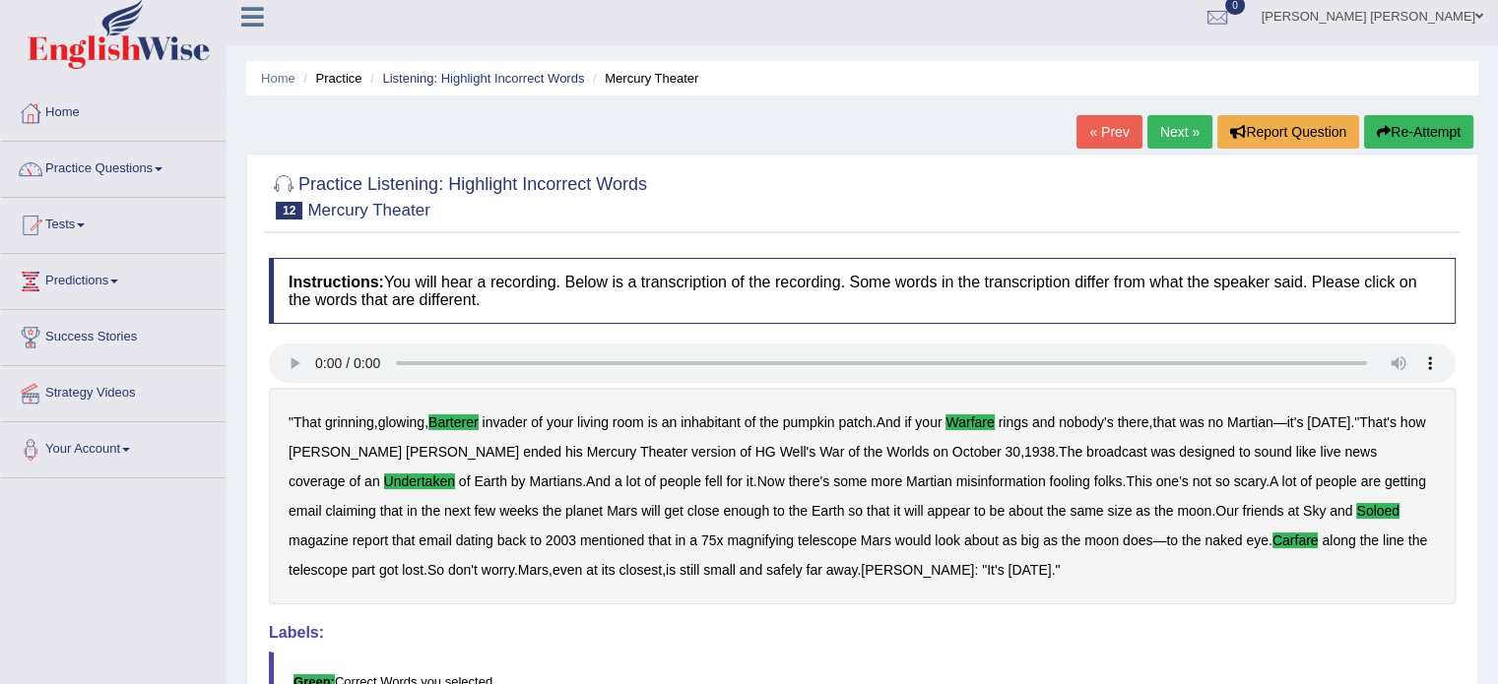
scroll to position [0, 0]
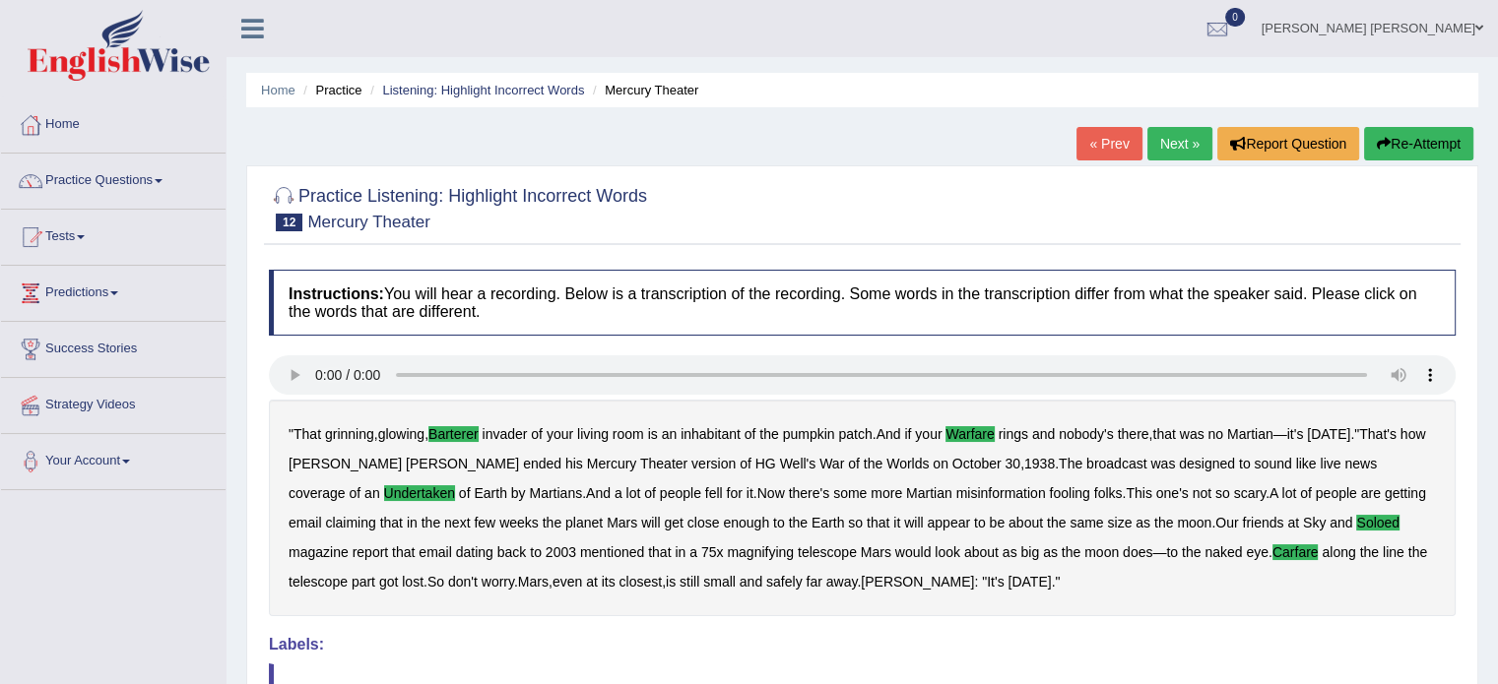
click at [1187, 141] on link "Next »" at bounding box center [1179, 143] width 65 height 33
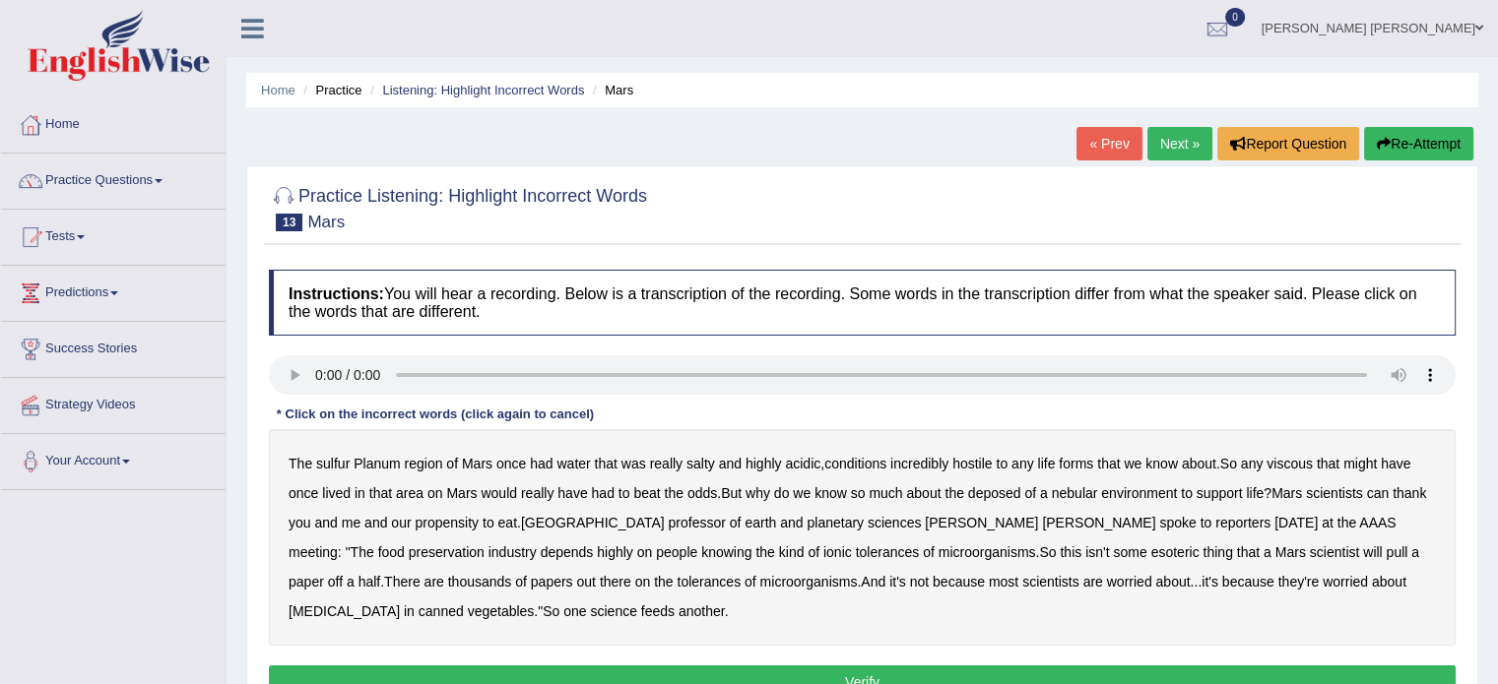
click at [327, 462] on b "sulfur" at bounding box center [332, 464] width 33 height 16
click at [1303, 464] on b "viscous" at bounding box center [1290, 464] width 46 height 16
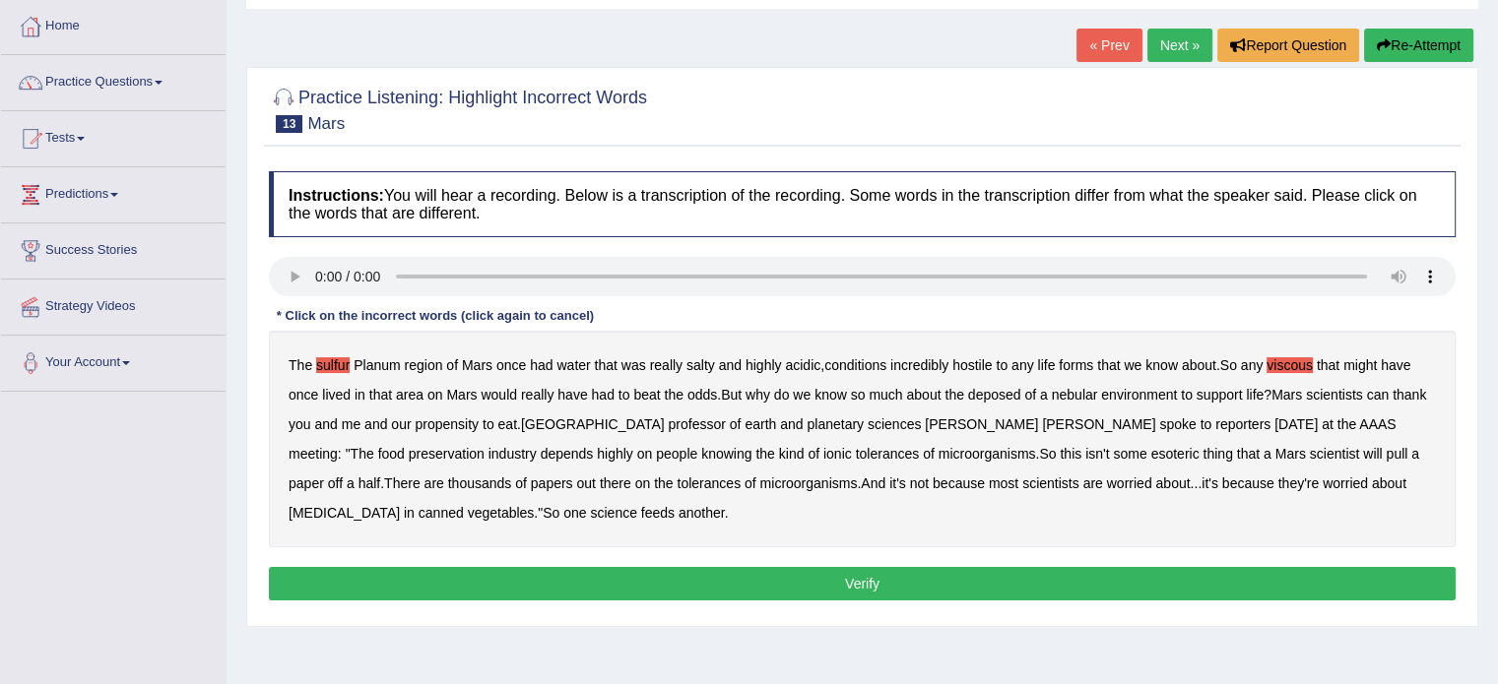
click at [1001, 395] on b "deposed" at bounding box center [994, 395] width 53 height 16
click at [656, 578] on button "Verify" at bounding box center [862, 583] width 1187 height 33
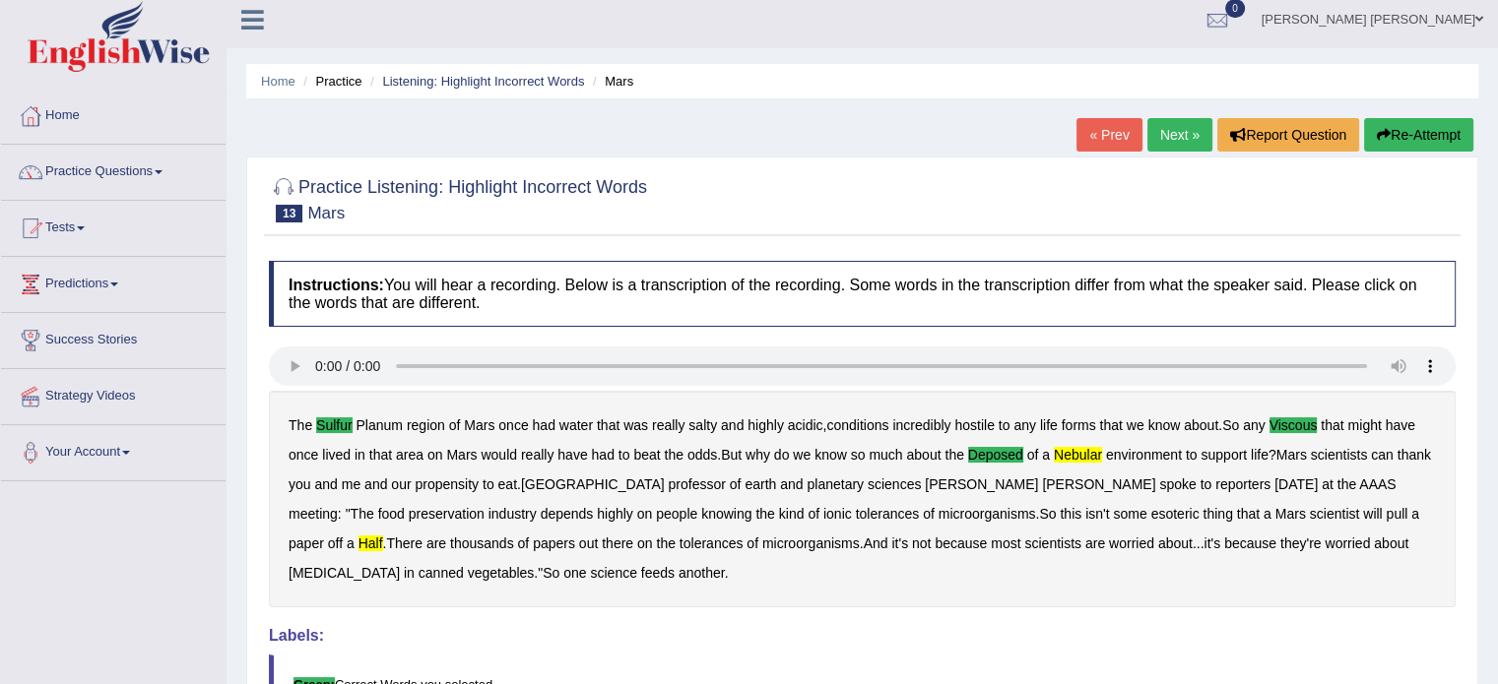
scroll to position [0, 0]
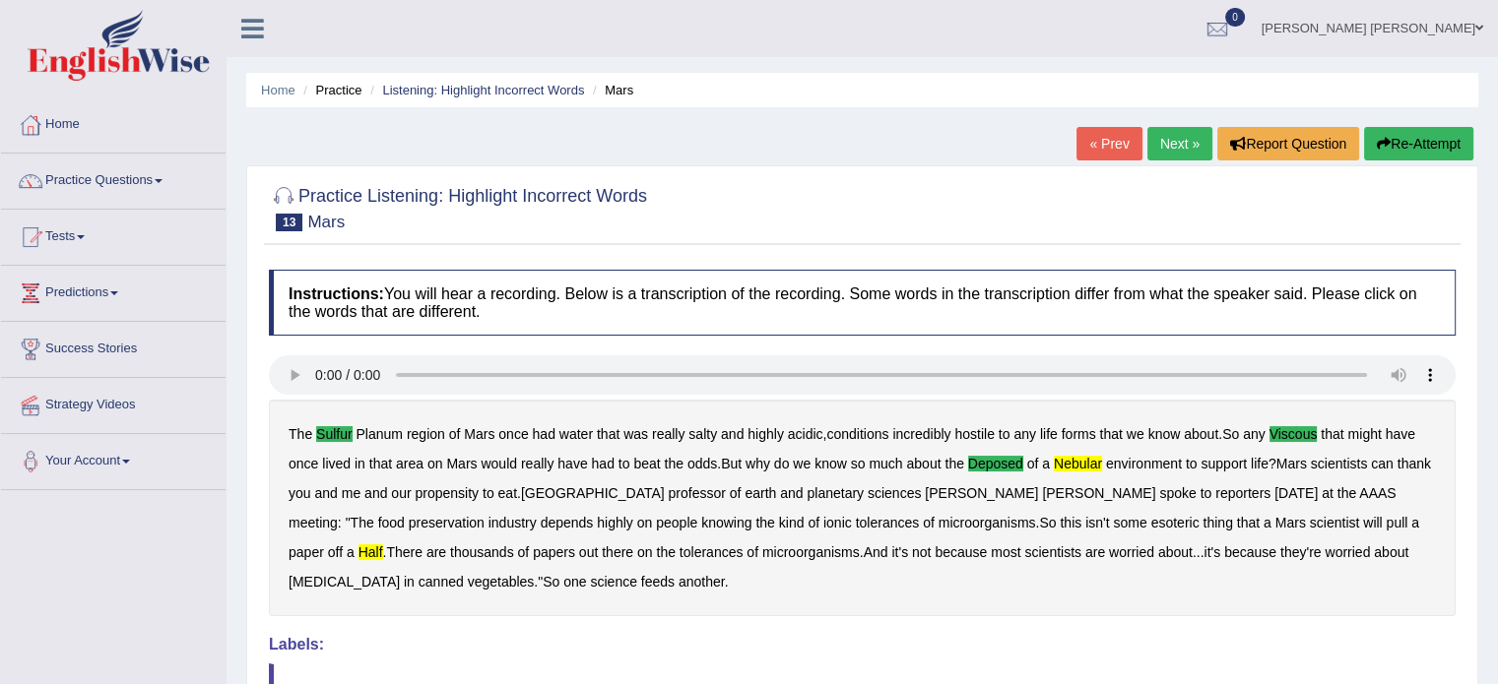
click at [1166, 149] on link "Next »" at bounding box center [1179, 143] width 65 height 33
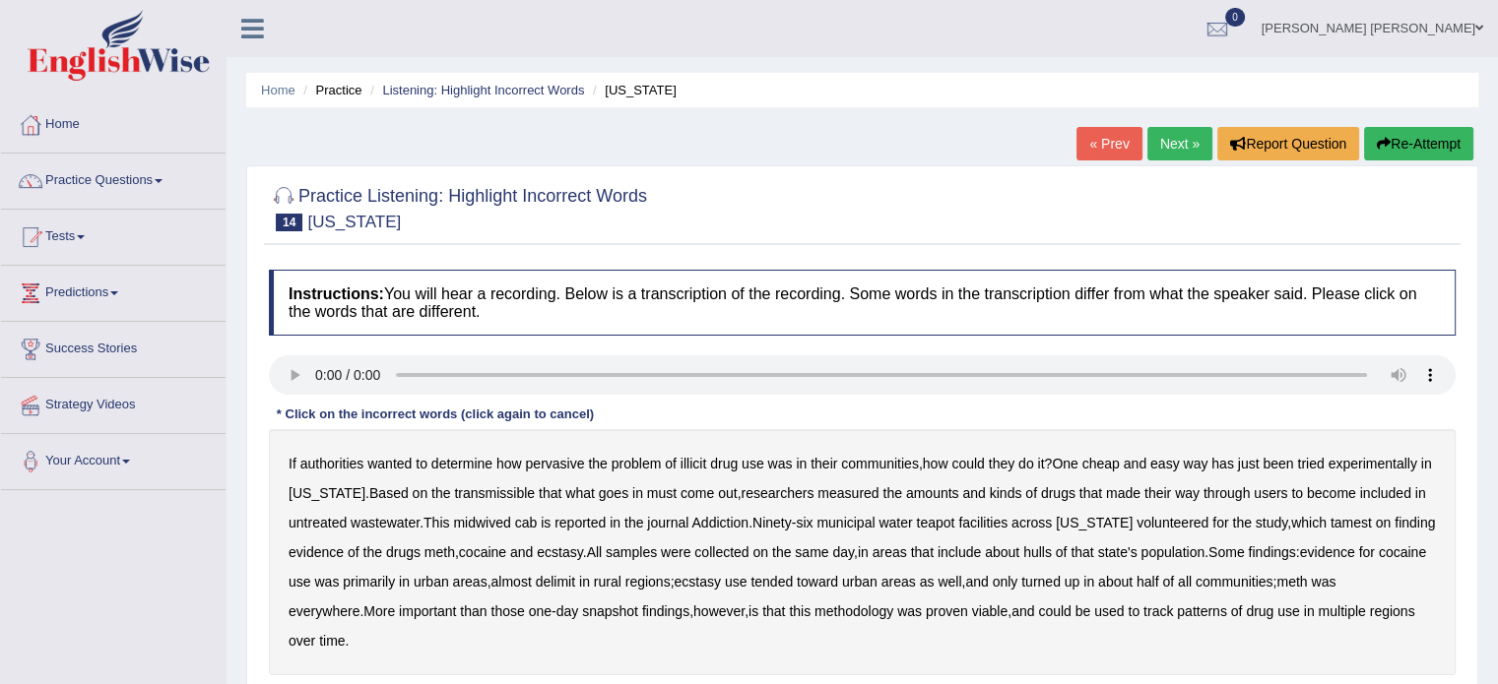
click at [474, 499] on b "transmissible" at bounding box center [494, 494] width 81 height 16
click at [485, 525] on b "midwived" at bounding box center [481, 523] width 57 height 16
click at [949, 523] on b "teapot" at bounding box center [935, 523] width 38 height 16
click at [1336, 523] on b "tamest" at bounding box center [1351, 523] width 41 height 16
click at [1043, 551] on b "hulls" at bounding box center [1037, 553] width 29 height 16
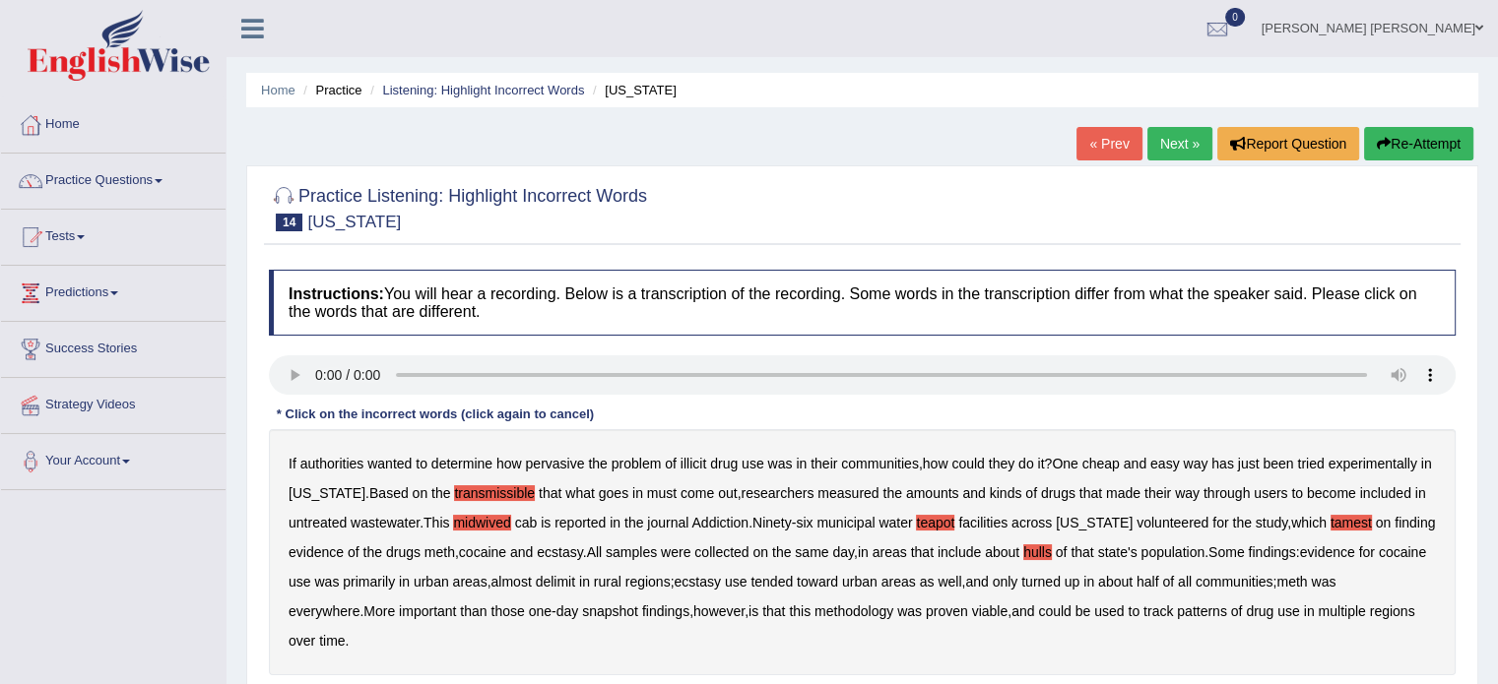
click at [621, 578] on b "rural" at bounding box center [608, 582] width 28 height 16
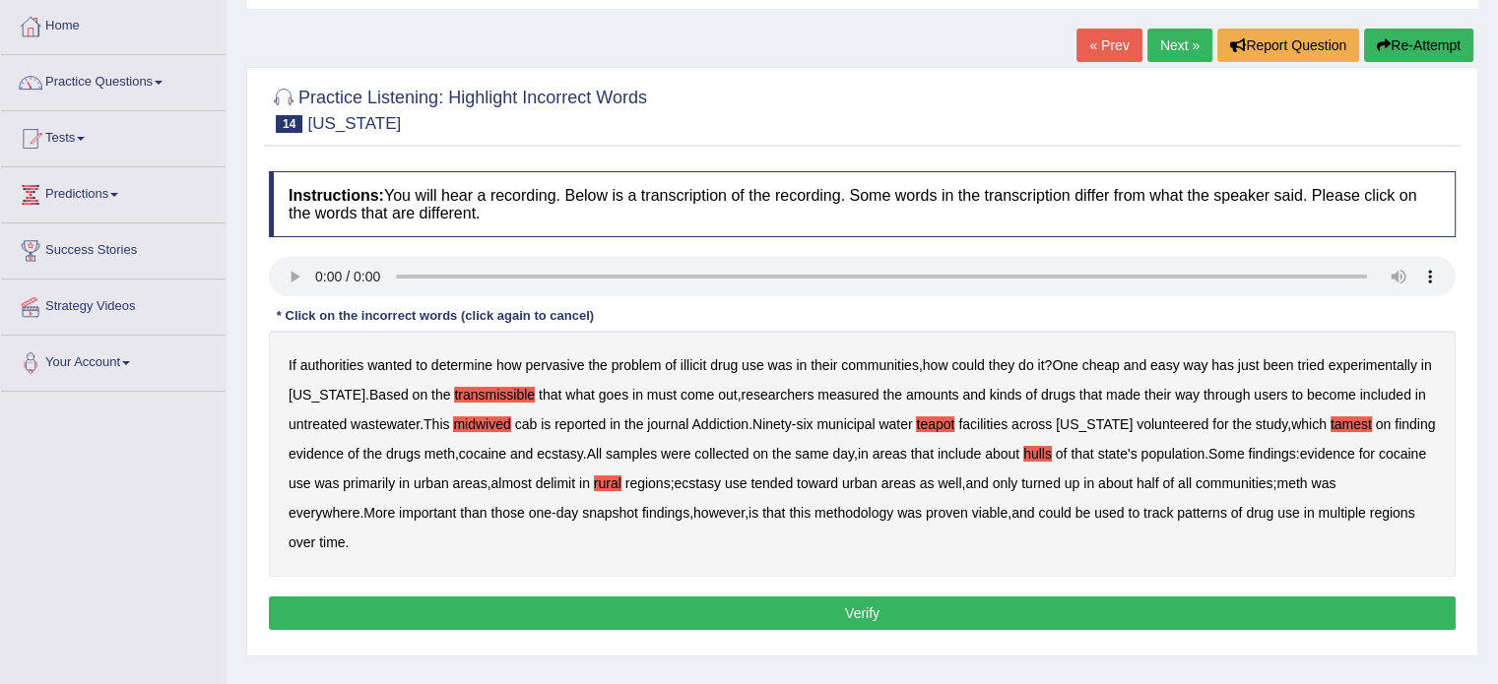
click at [837, 603] on button "Verify" at bounding box center [862, 613] width 1187 height 33
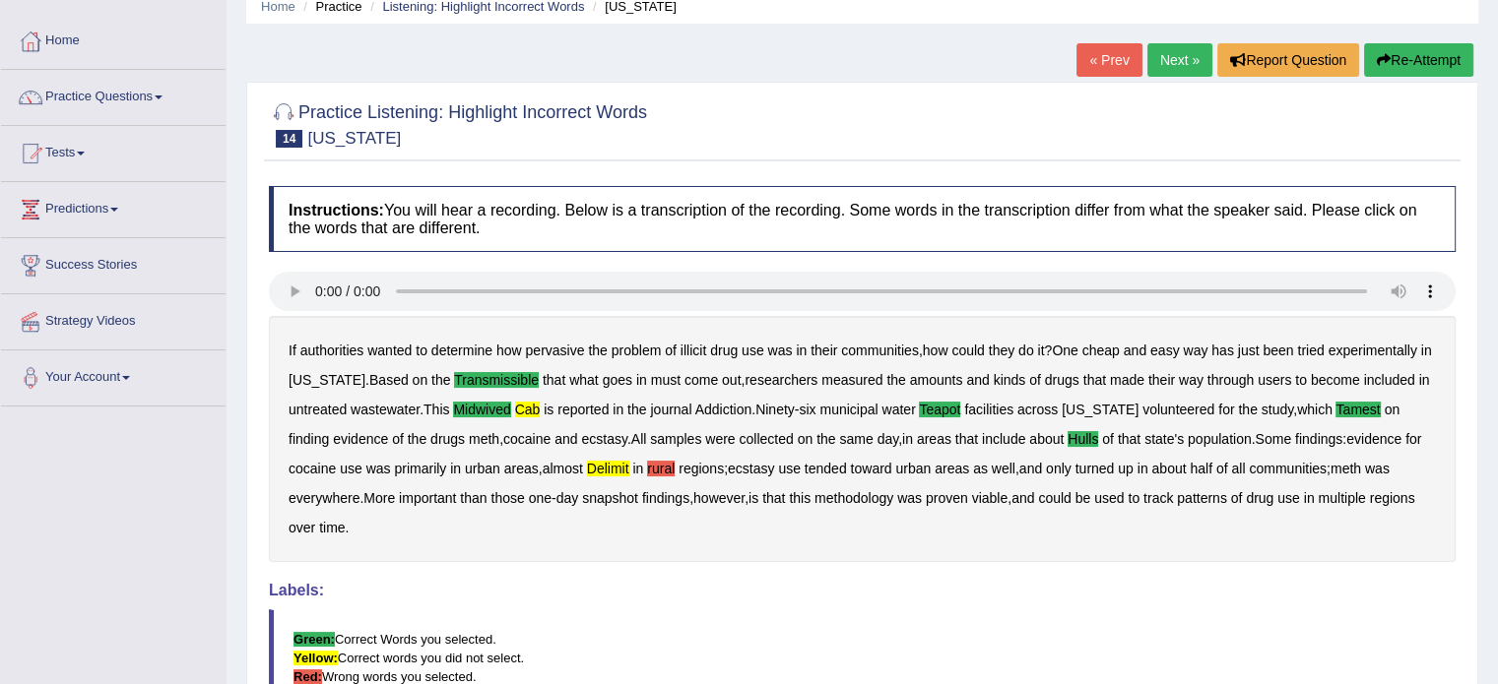
scroll to position [54, 0]
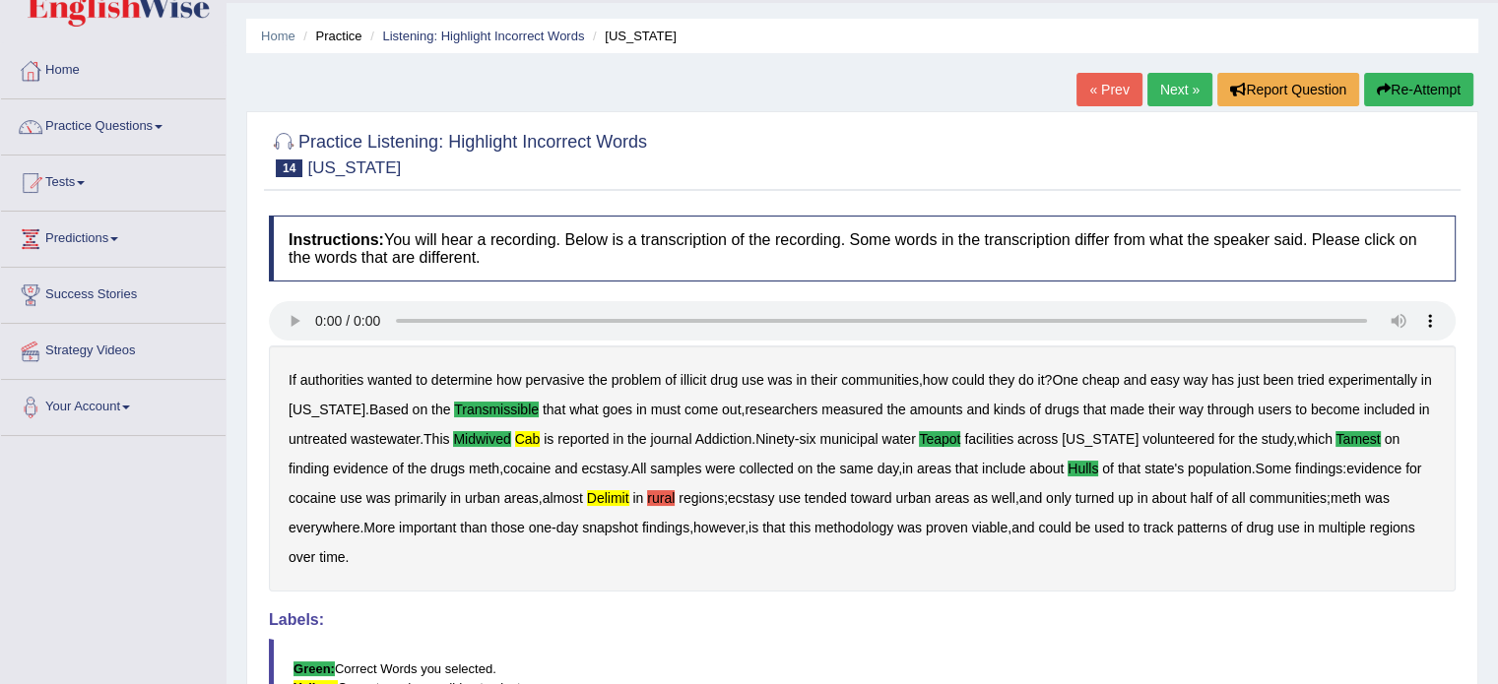
drag, startPoint x: 1369, startPoint y: 95, endPoint x: 1339, endPoint y: 116, distance: 36.6
click at [1368, 95] on button "Re-Attempt" at bounding box center [1418, 89] width 109 height 33
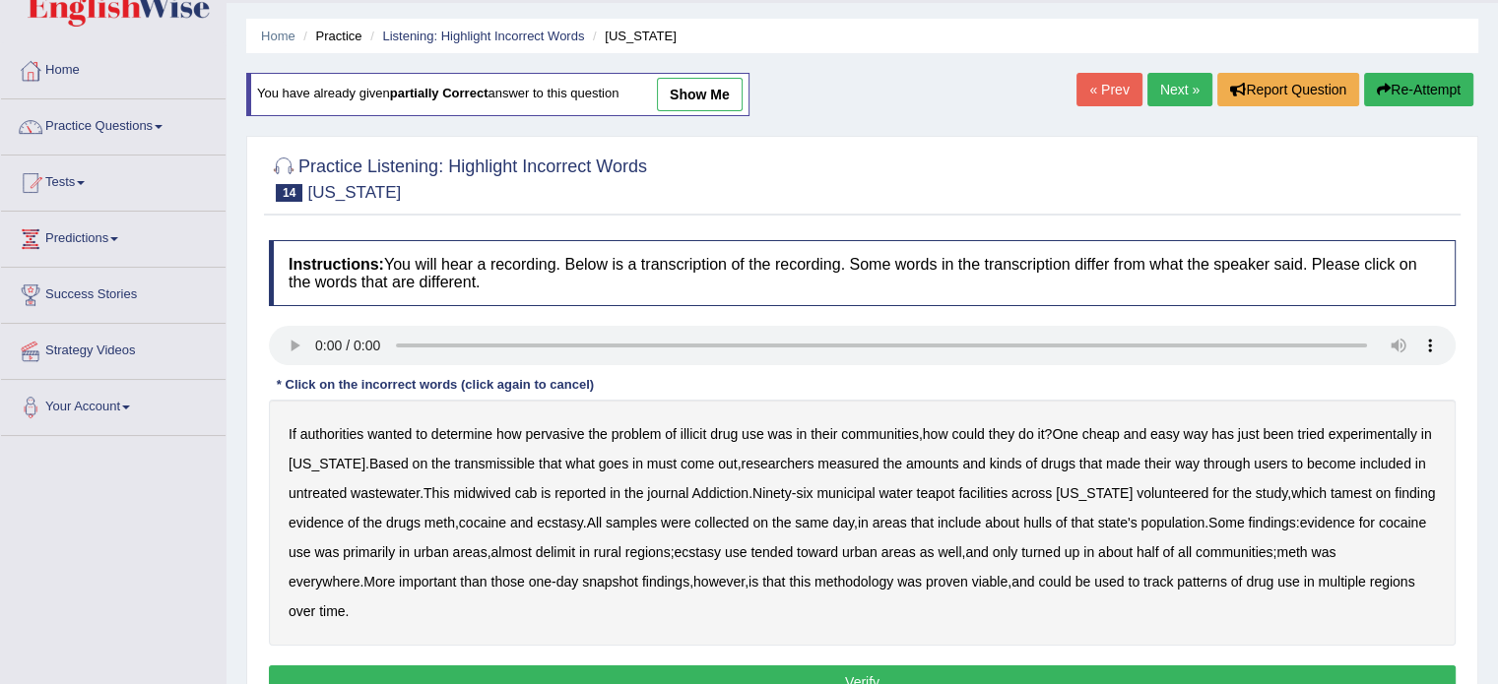
click at [465, 466] on b "transmissible" at bounding box center [494, 464] width 81 height 16
click at [481, 488] on b "midwived" at bounding box center [481, 494] width 57 height 16
click at [536, 490] on b "cab" at bounding box center [526, 494] width 23 height 16
click at [1331, 491] on b "tamest" at bounding box center [1351, 494] width 41 height 16
click at [1044, 522] on b "hulls" at bounding box center [1037, 523] width 29 height 16
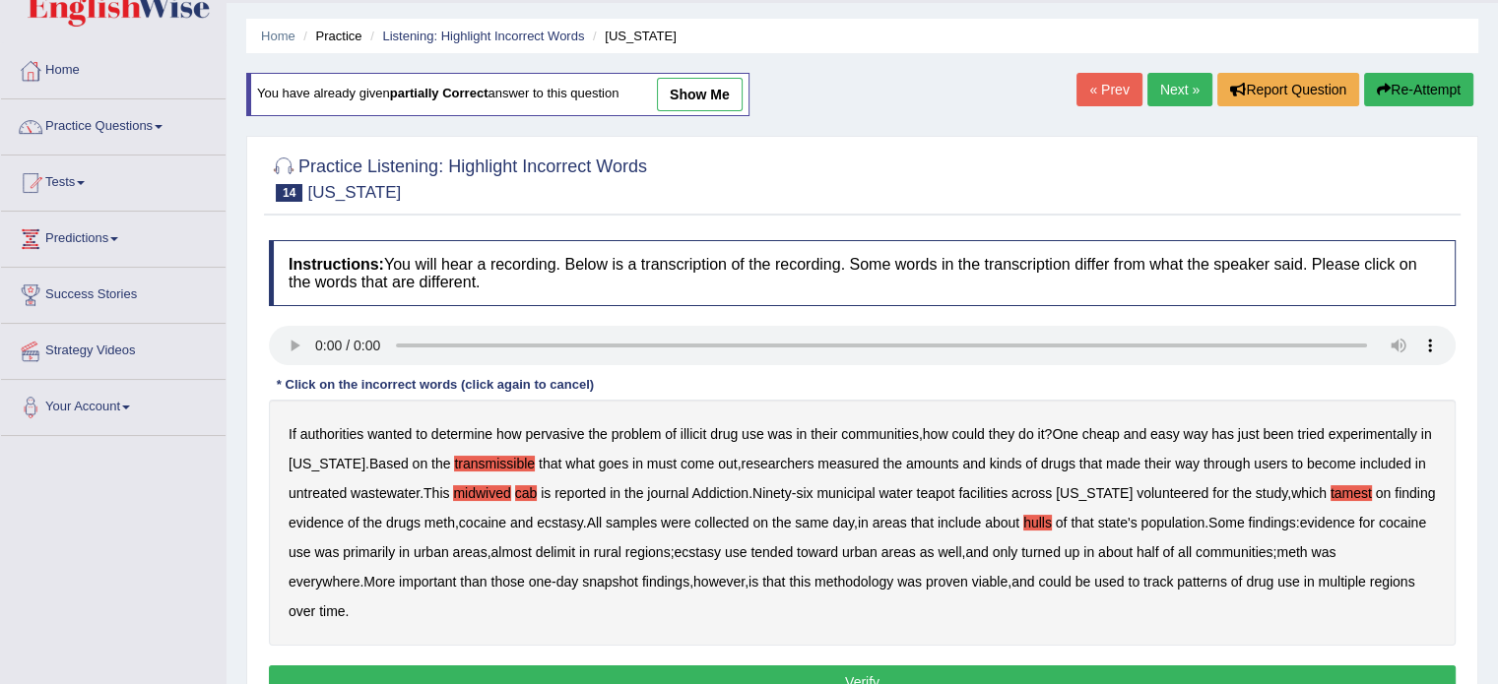
click at [575, 551] on b "delimit" at bounding box center [555, 553] width 39 height 16
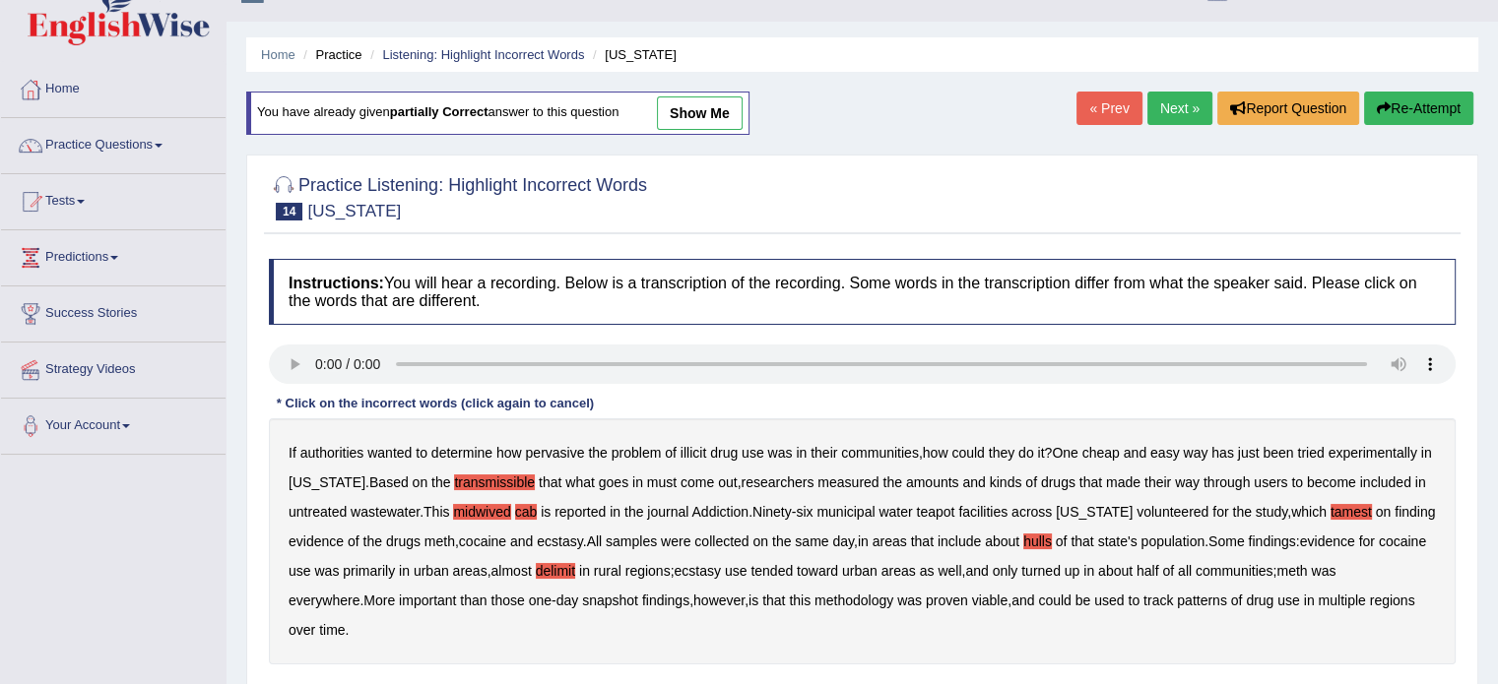
scroll to position [98, 0]
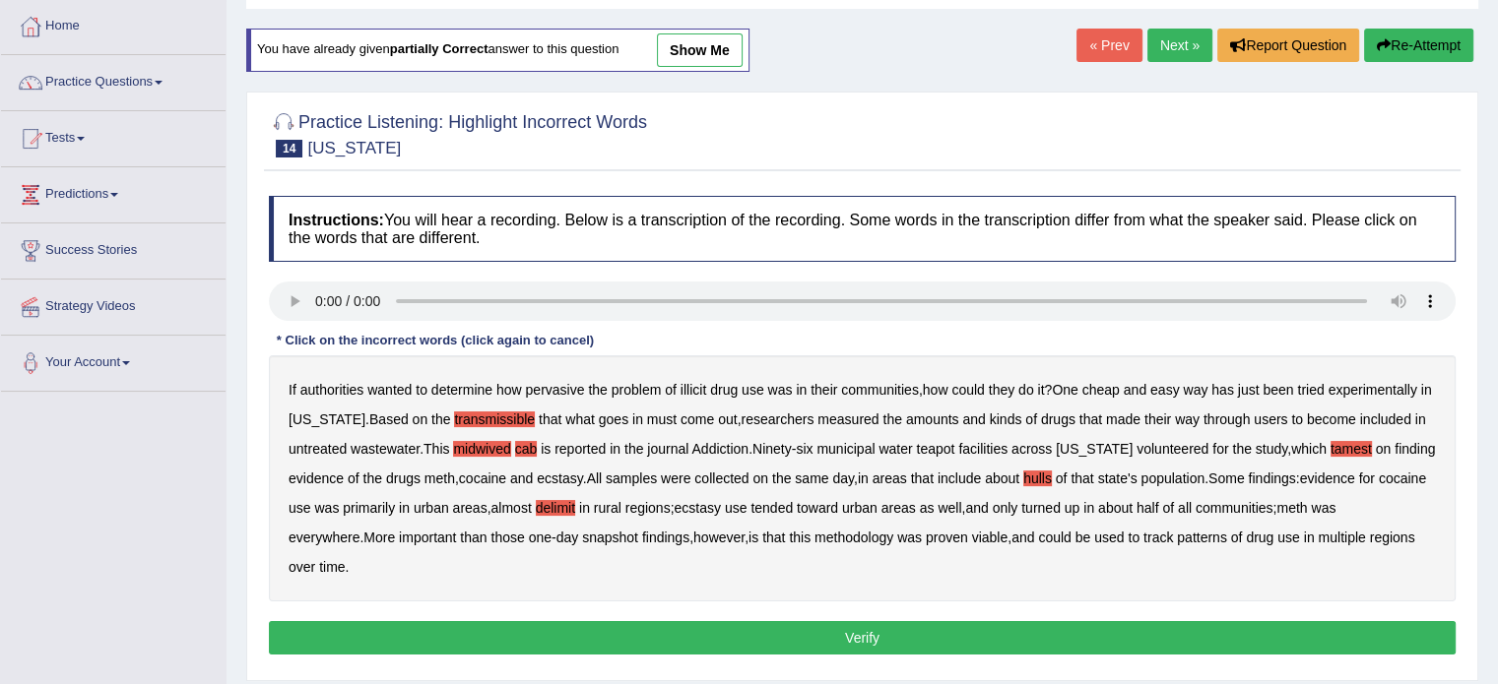
click at [818, 625] on button "Verify" at bounding box center [862, 637] width 1187 height 33
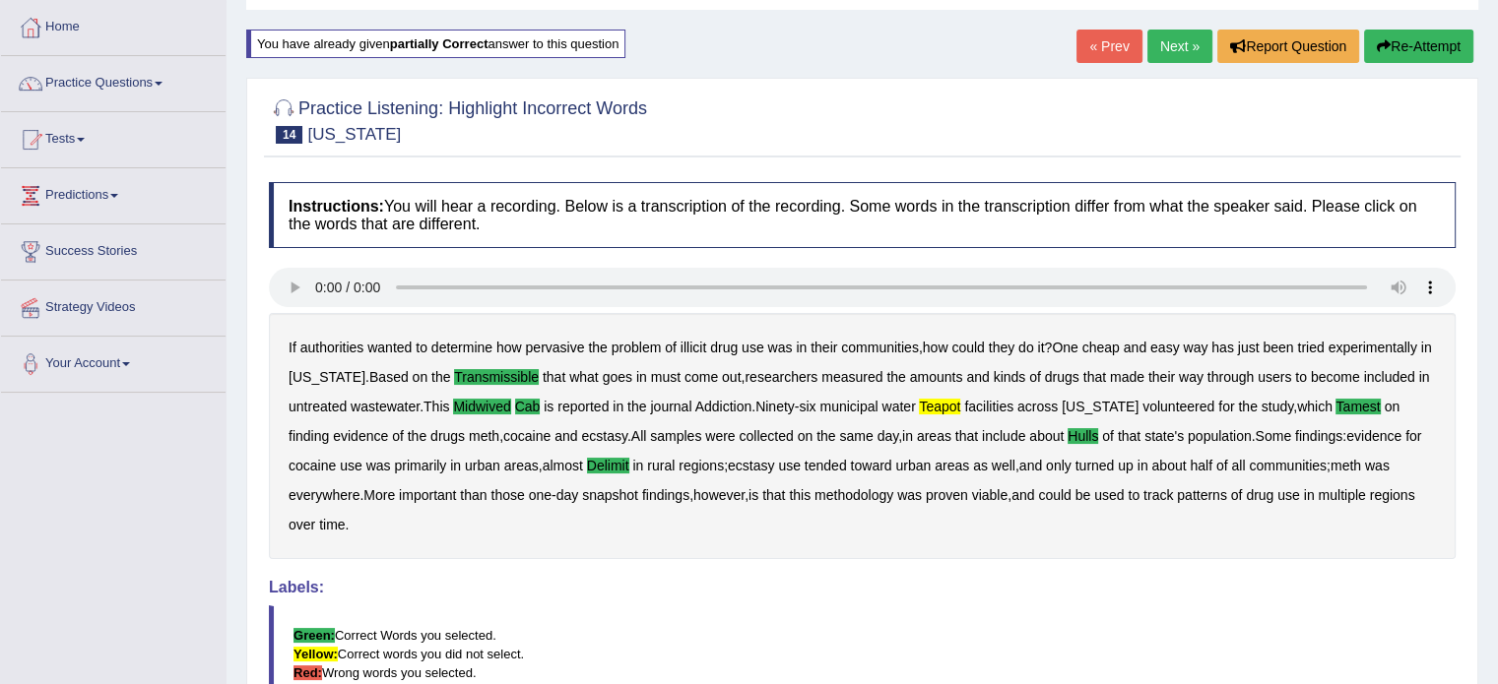
scroll to position [0, 0]
